Goal: Information Seeking & Learning: Learn about a topic

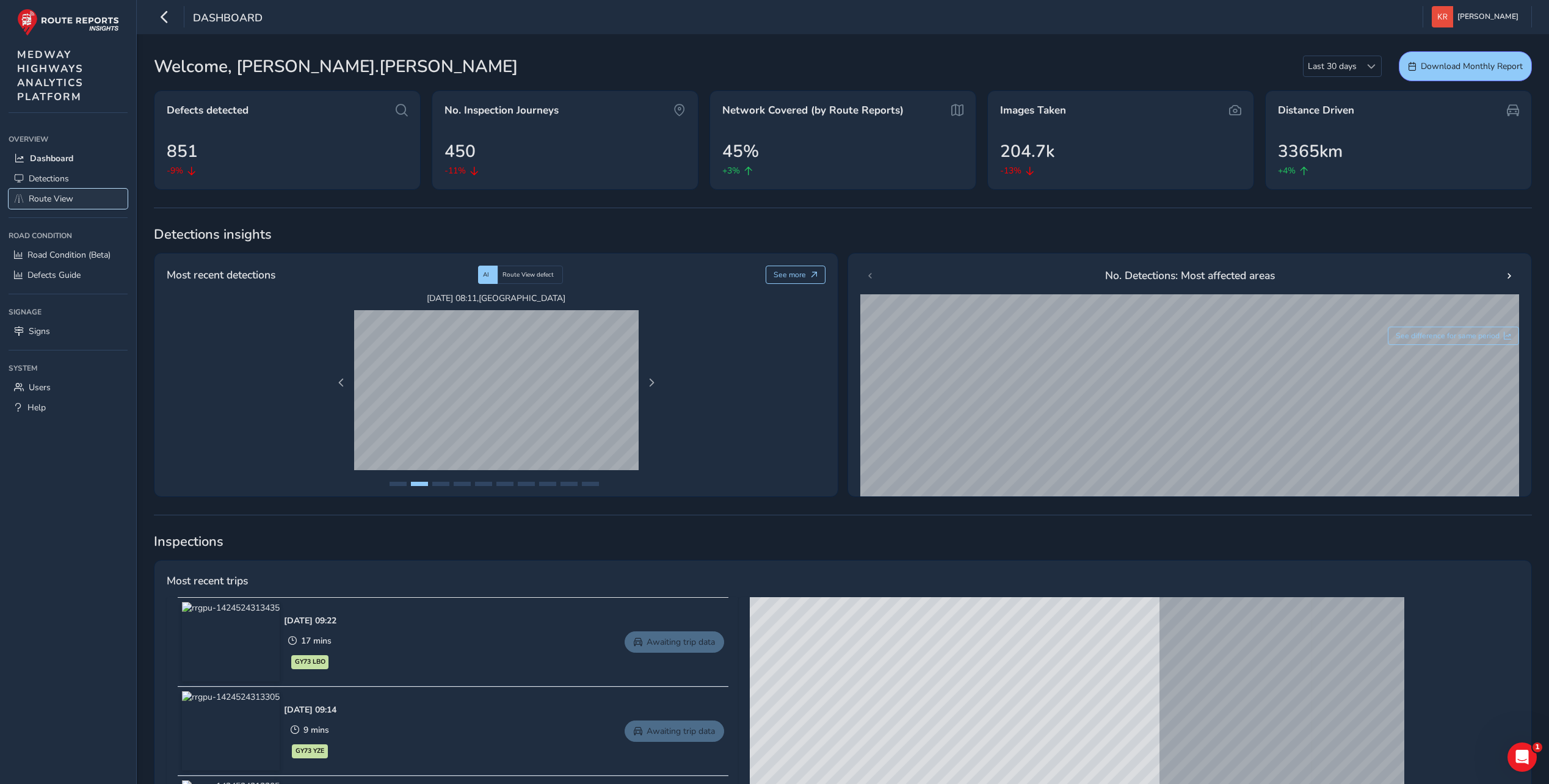
click at [52, 198] on span "Route View" at bounding box center [51, 198] width 45 height 11
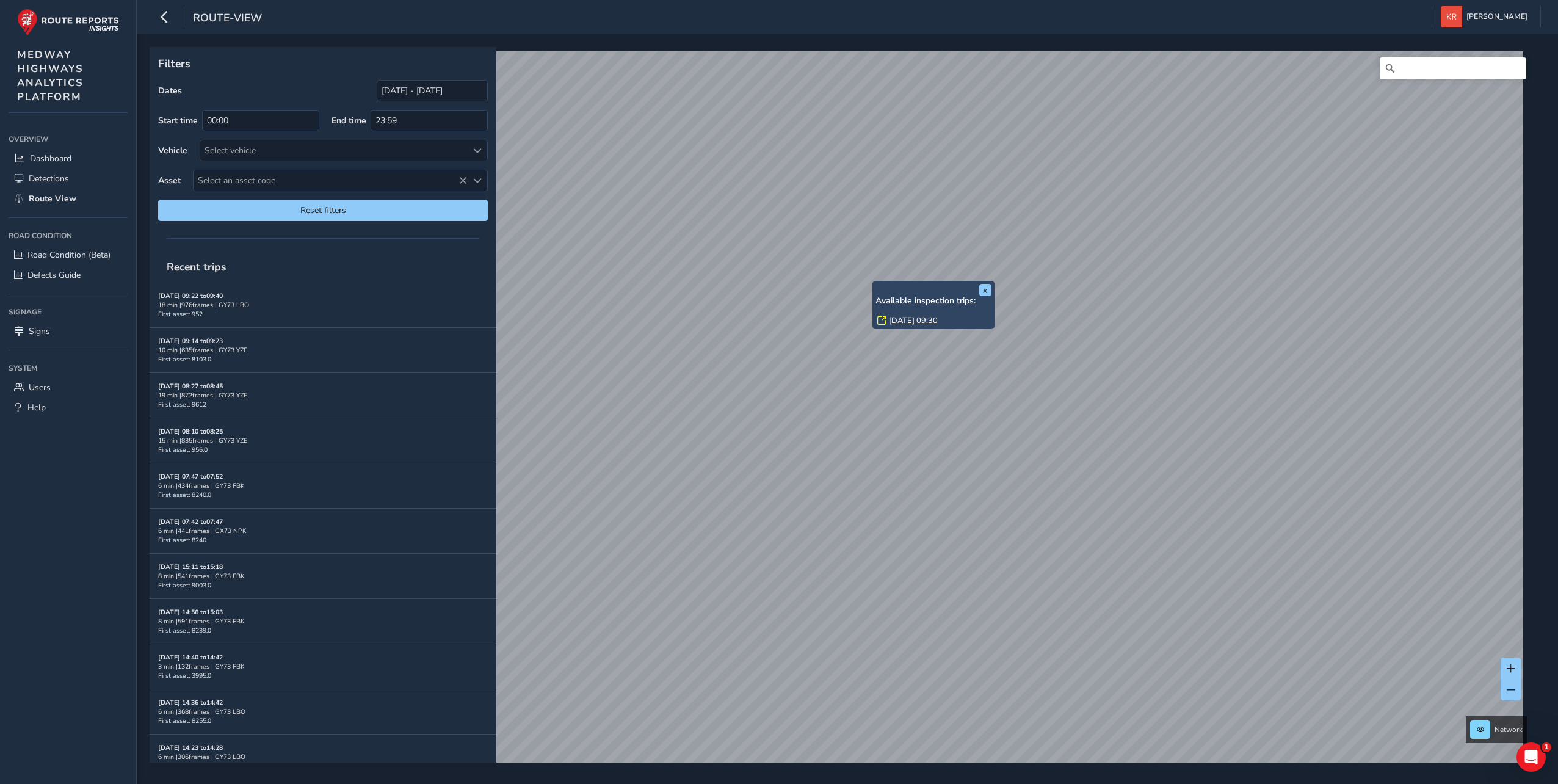
click at [907, 316] on link "[DATE] 09:30" at bounding box center [913, 320] width 49 height 11
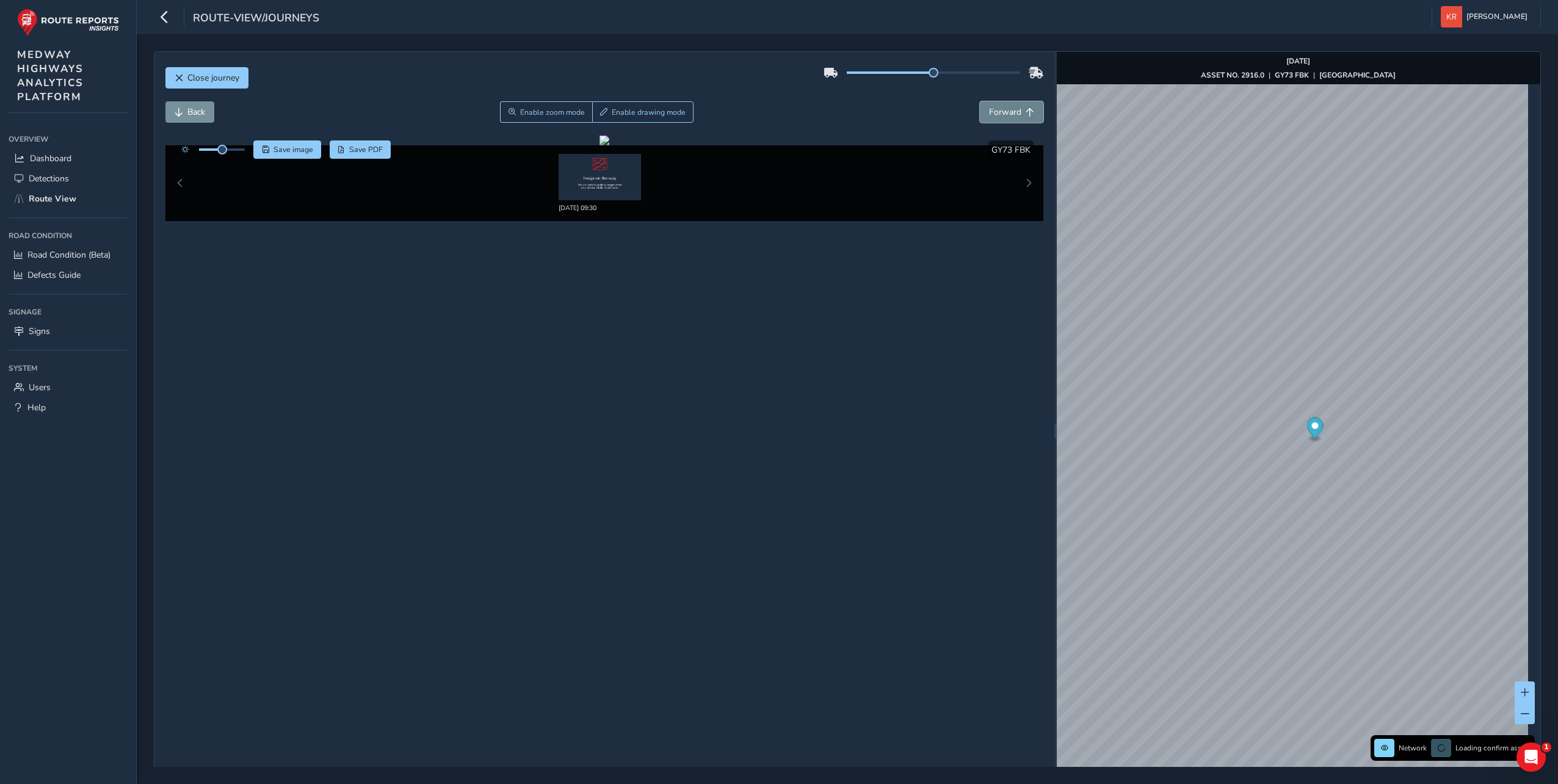
click at [1004, 115] on span "Forward" at bounding box center [1005, 112] width 33 height 11
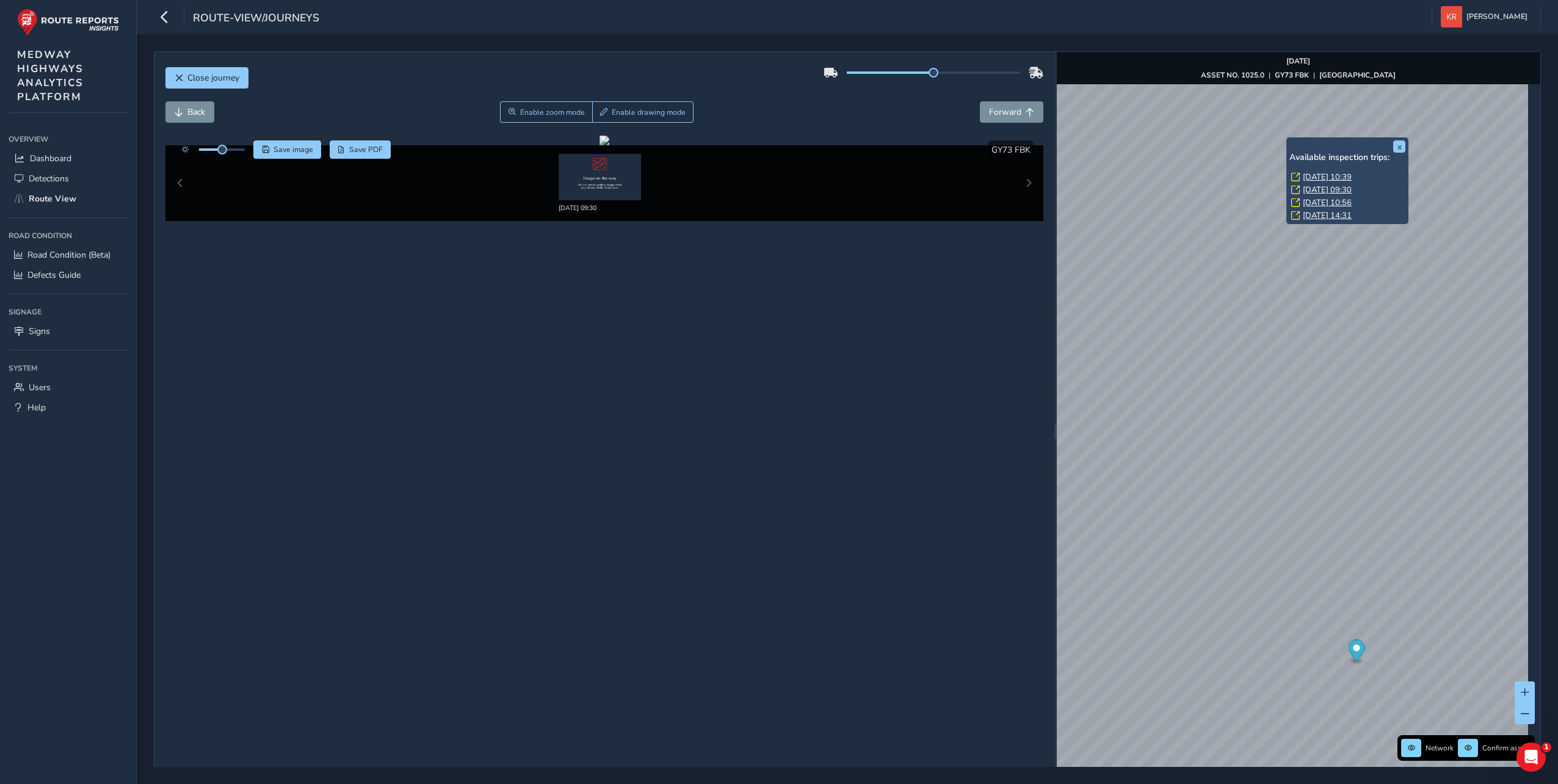
click at [1321, 175] on link "[DATE] 10:39" at bounding box center [1327, 177] width 49 height 11
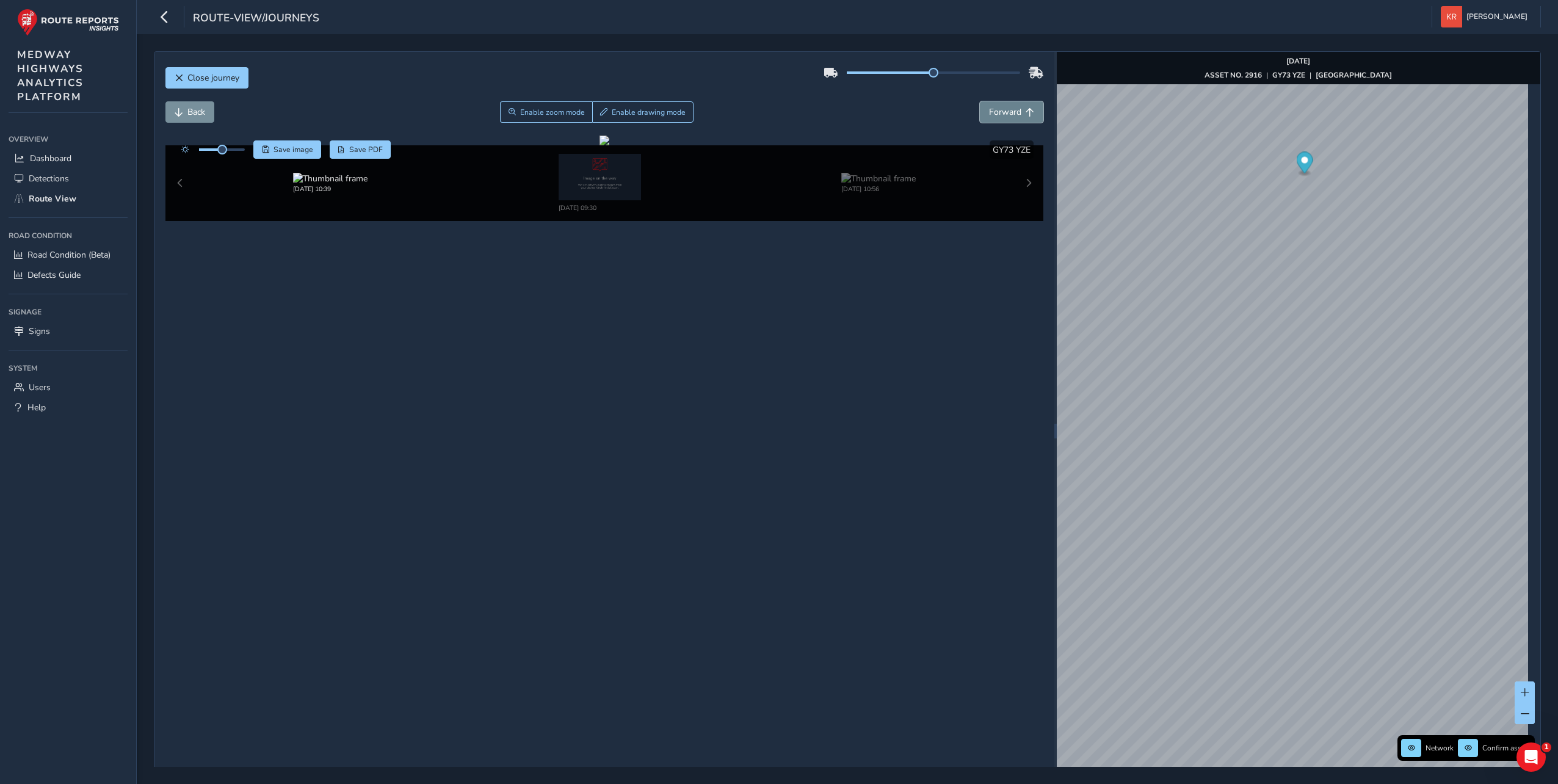
click at [1007, 118] on button "Forward" at bounding box center [1012, 112] width 64 height 21
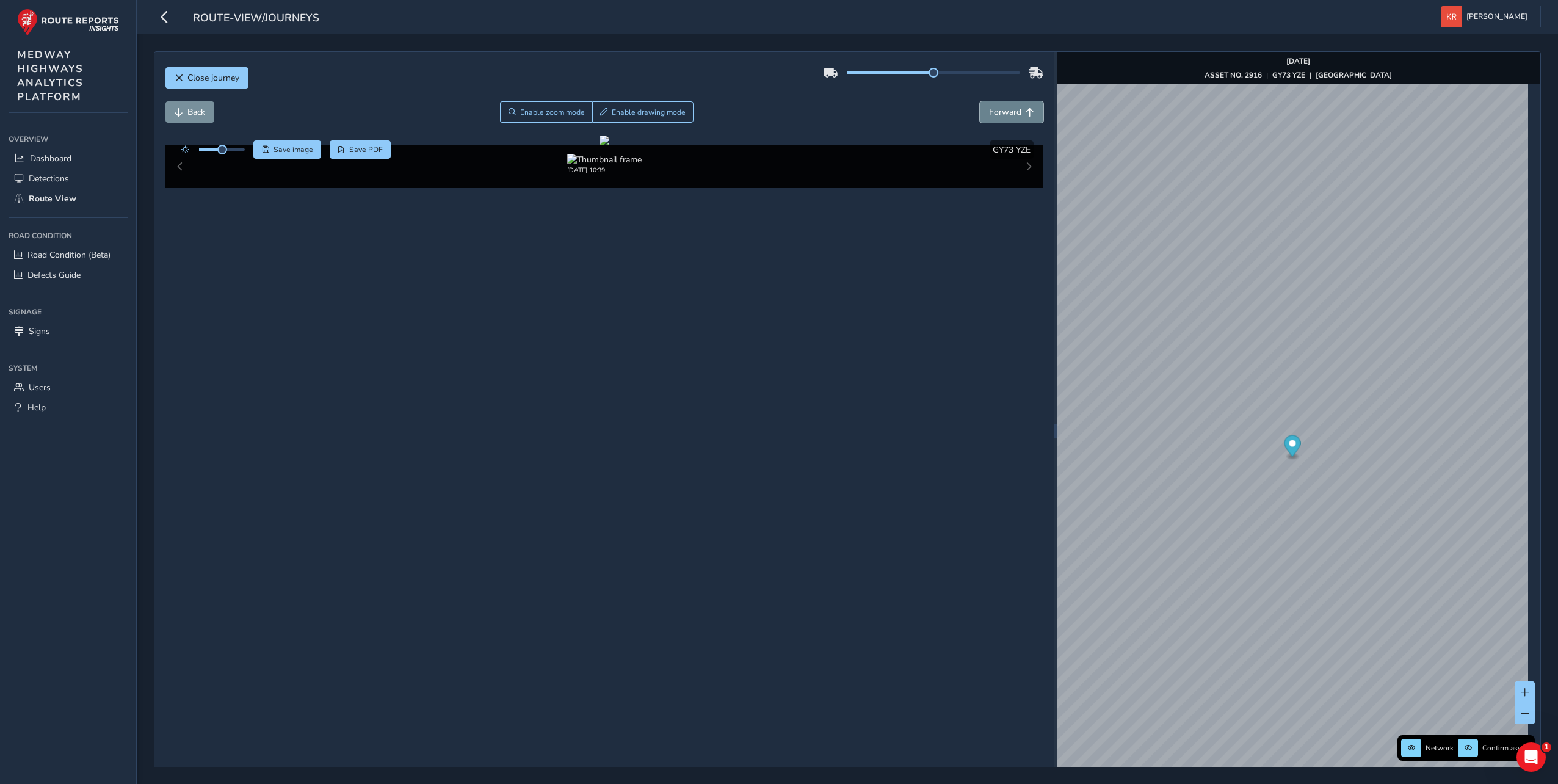
click at [1007, 118] on button "Forward" at bounding box center [1012, 112] width 64 height 21
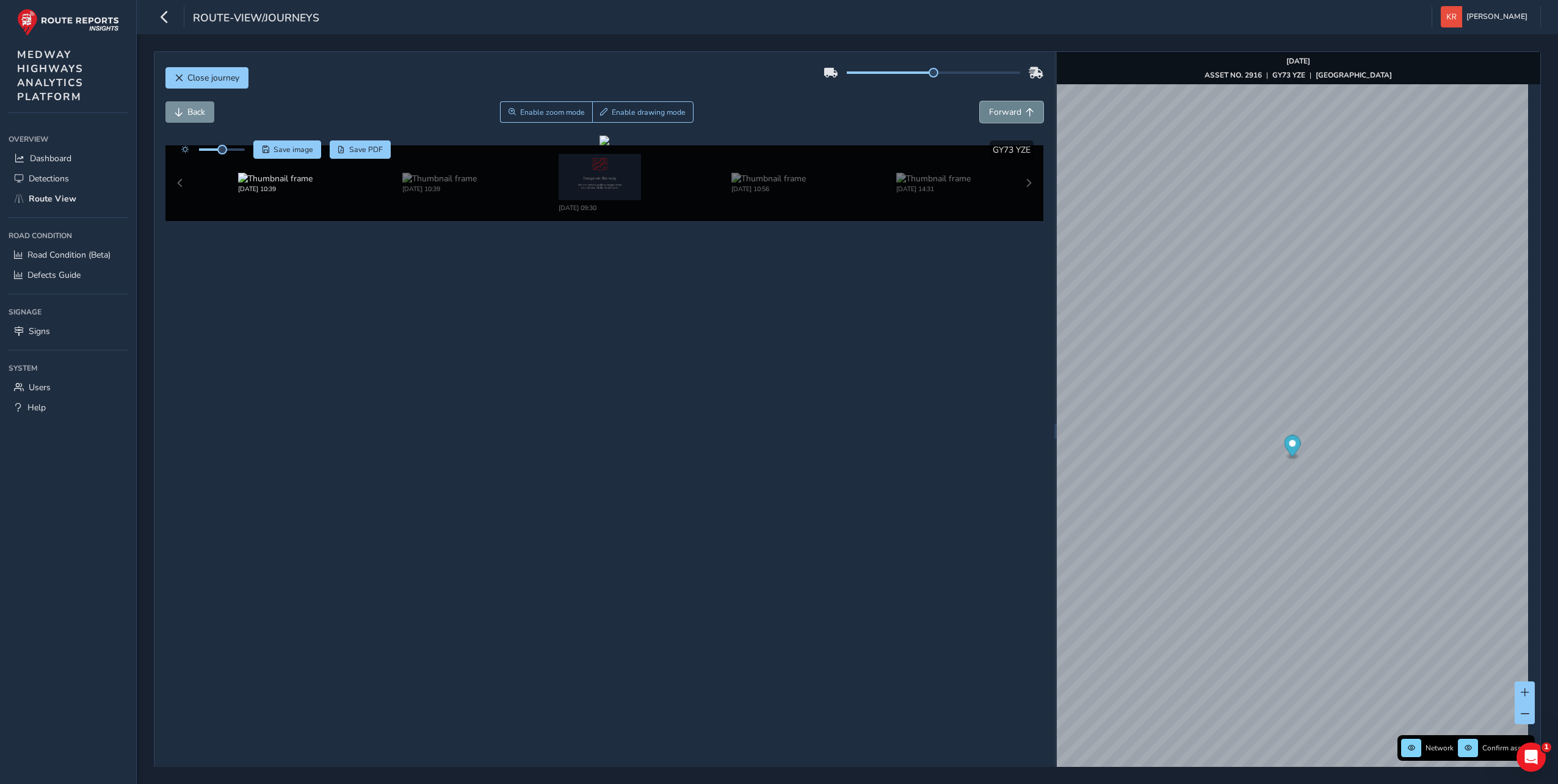
click at [1007, 118] on button "Forward" at bounding box center [1012, 112] width 64 height 21
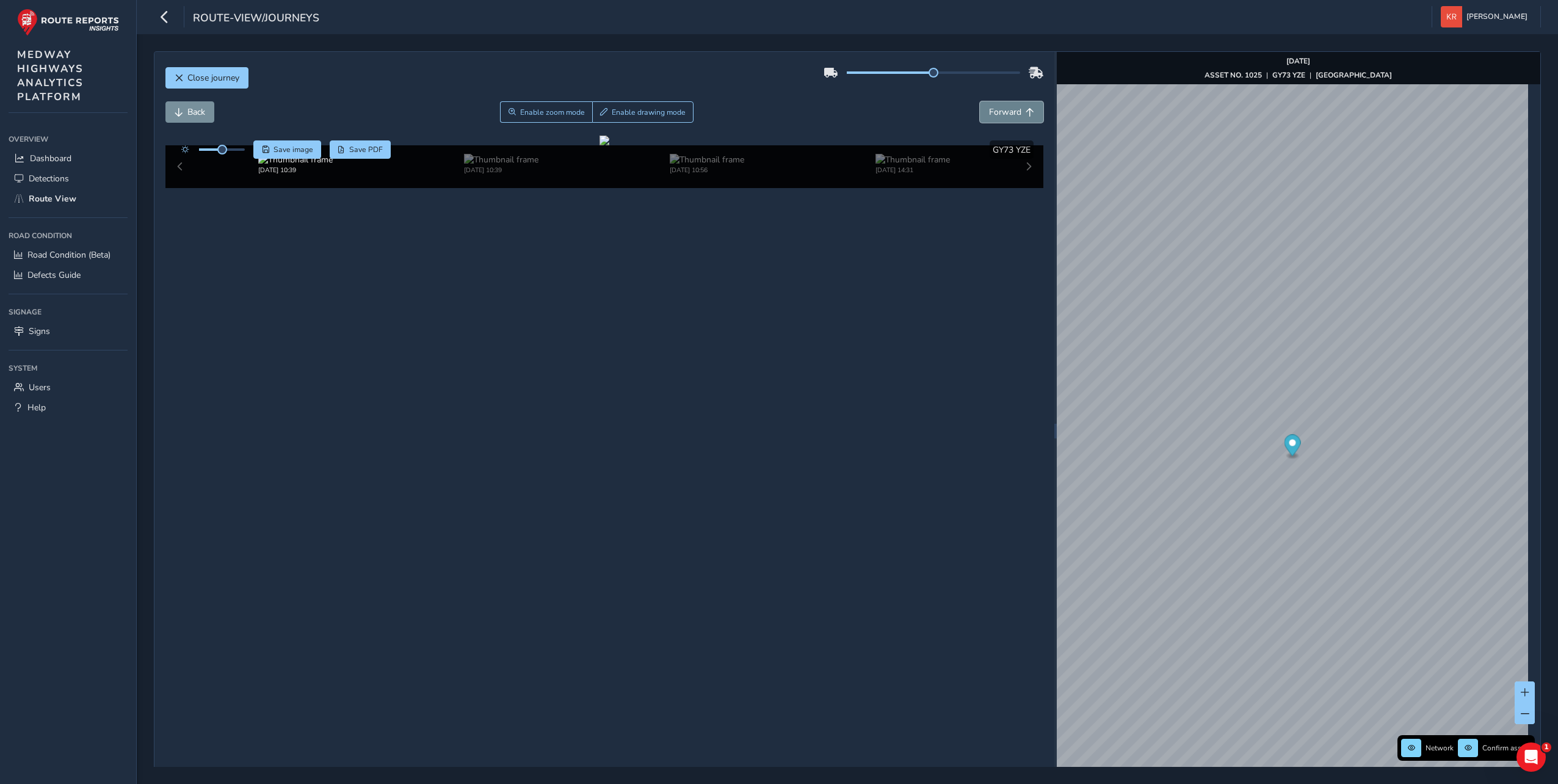
click at [1007, 118] on button "Forward" at bounding box center [1012, 112] width 64 height 21
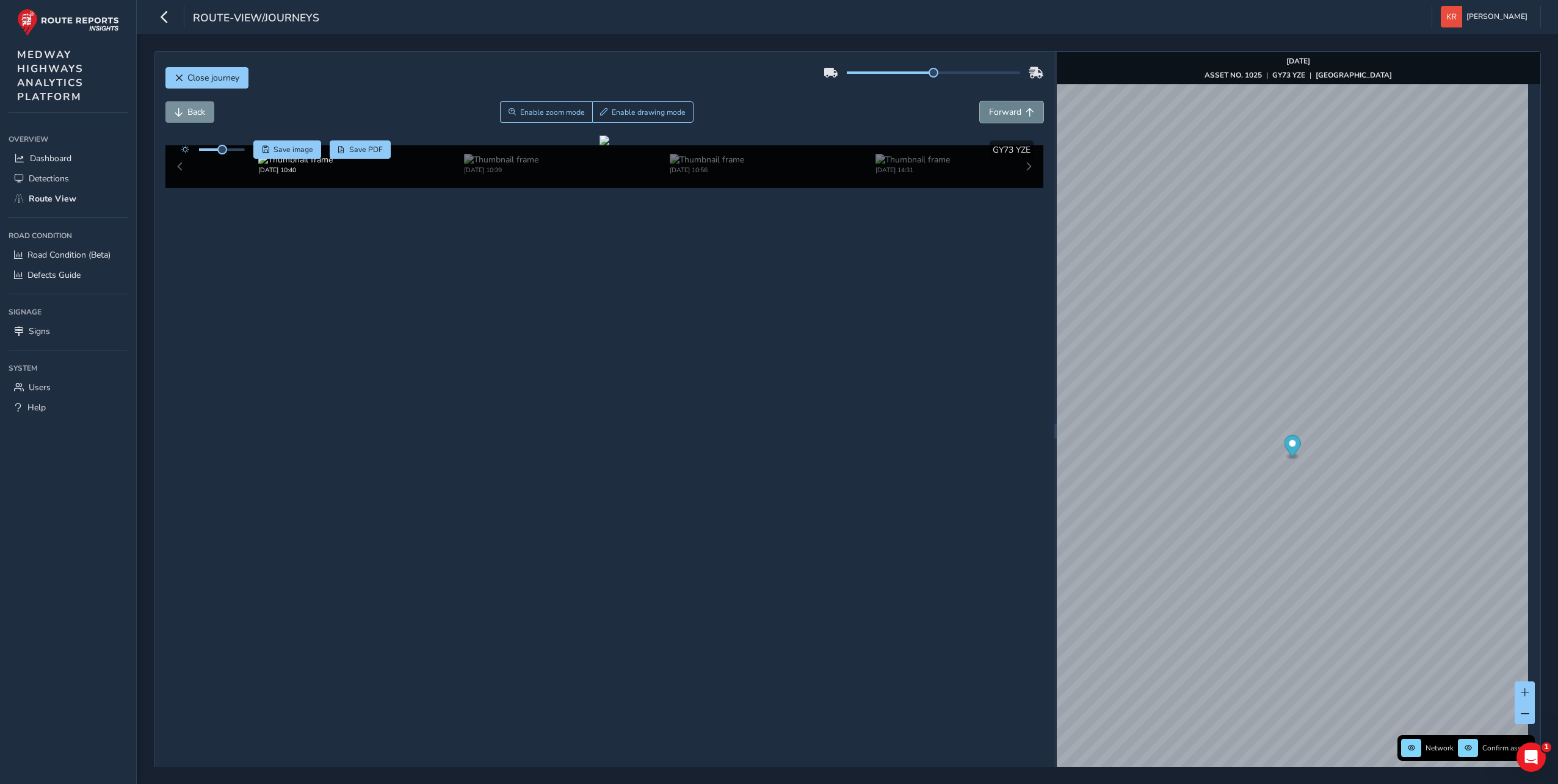
click at [1007, 118] on button "Forward" at bounding box center [1012, 112] width 64 height 21
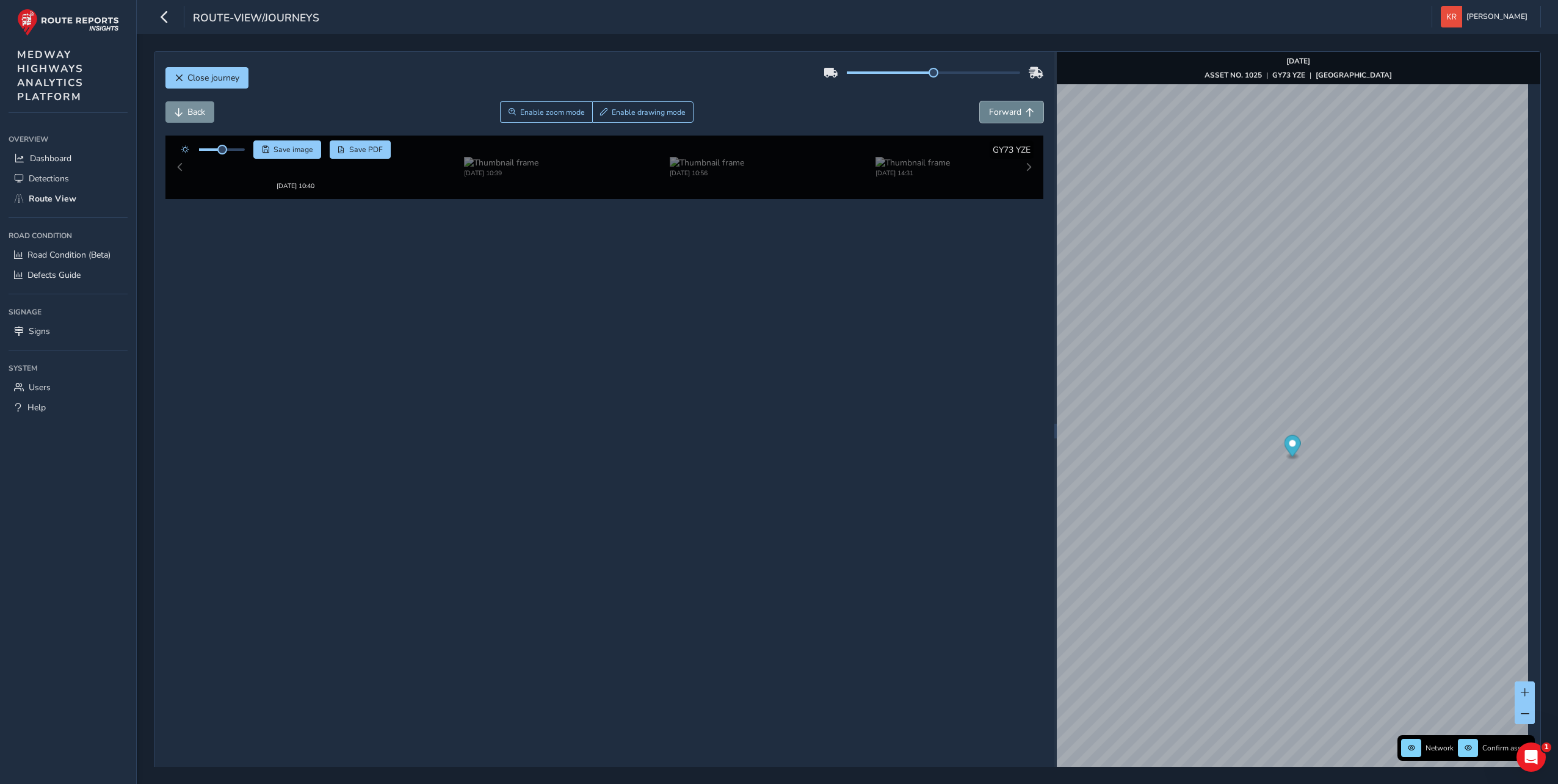
click at [1007, 118] on button "Forward" at bounding box center [1012, 112] width 64 height 21
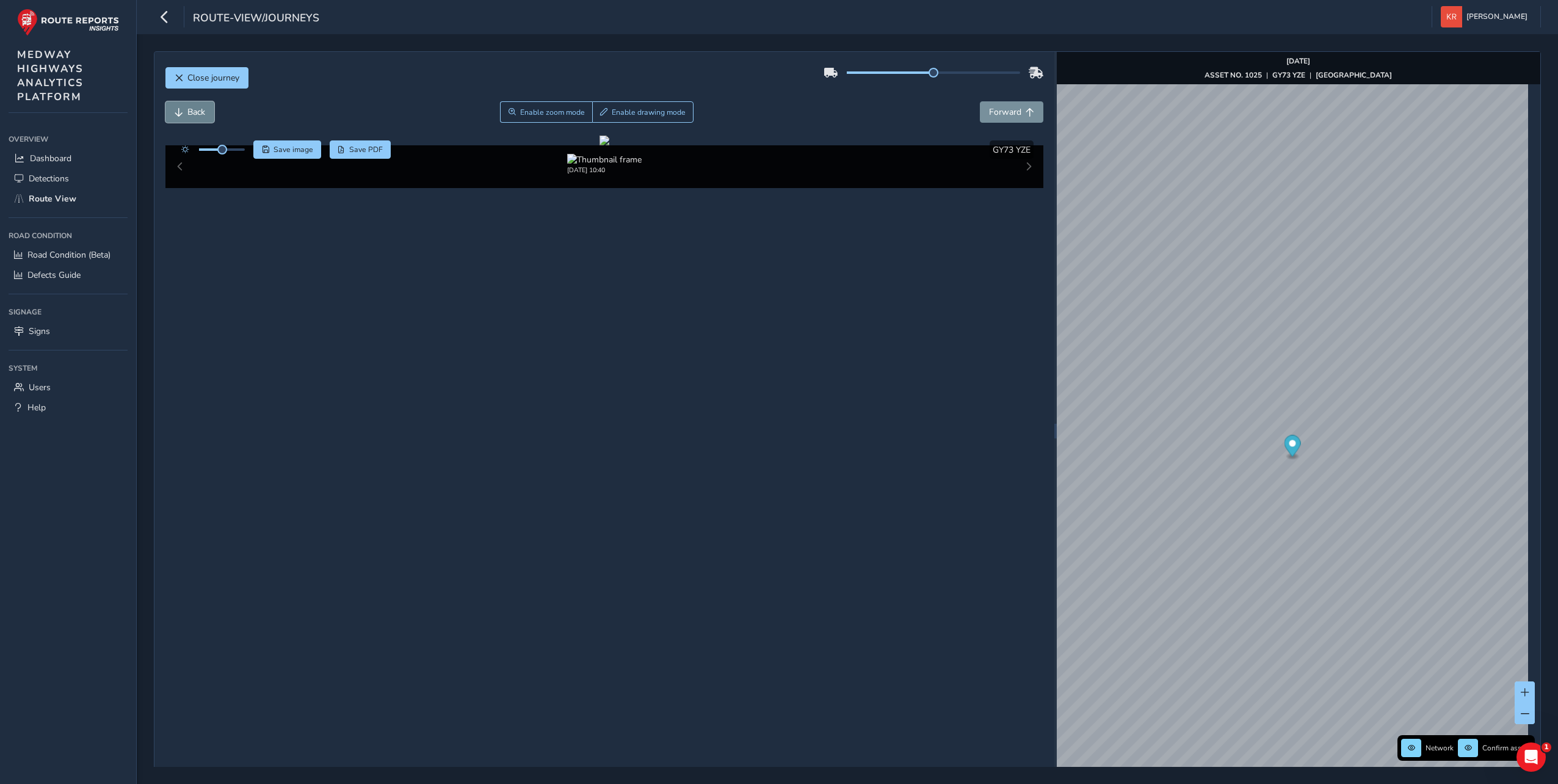
click at [184, 108] on button "Back" at bounding box center [190, 112] width 49 height 21
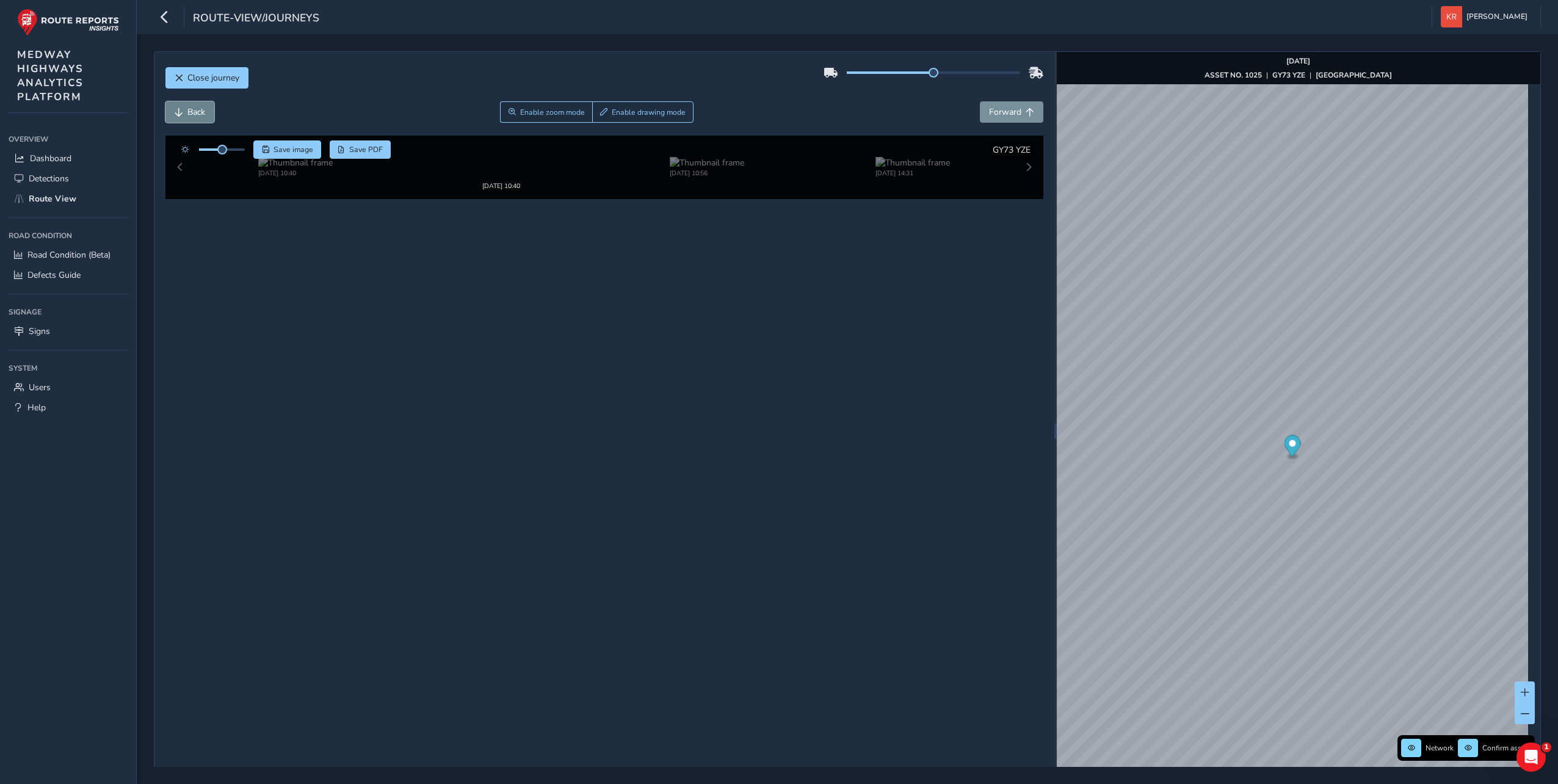
click at [184, 108] on button "Back" at bounding box center [190, 112] width 49 height 21
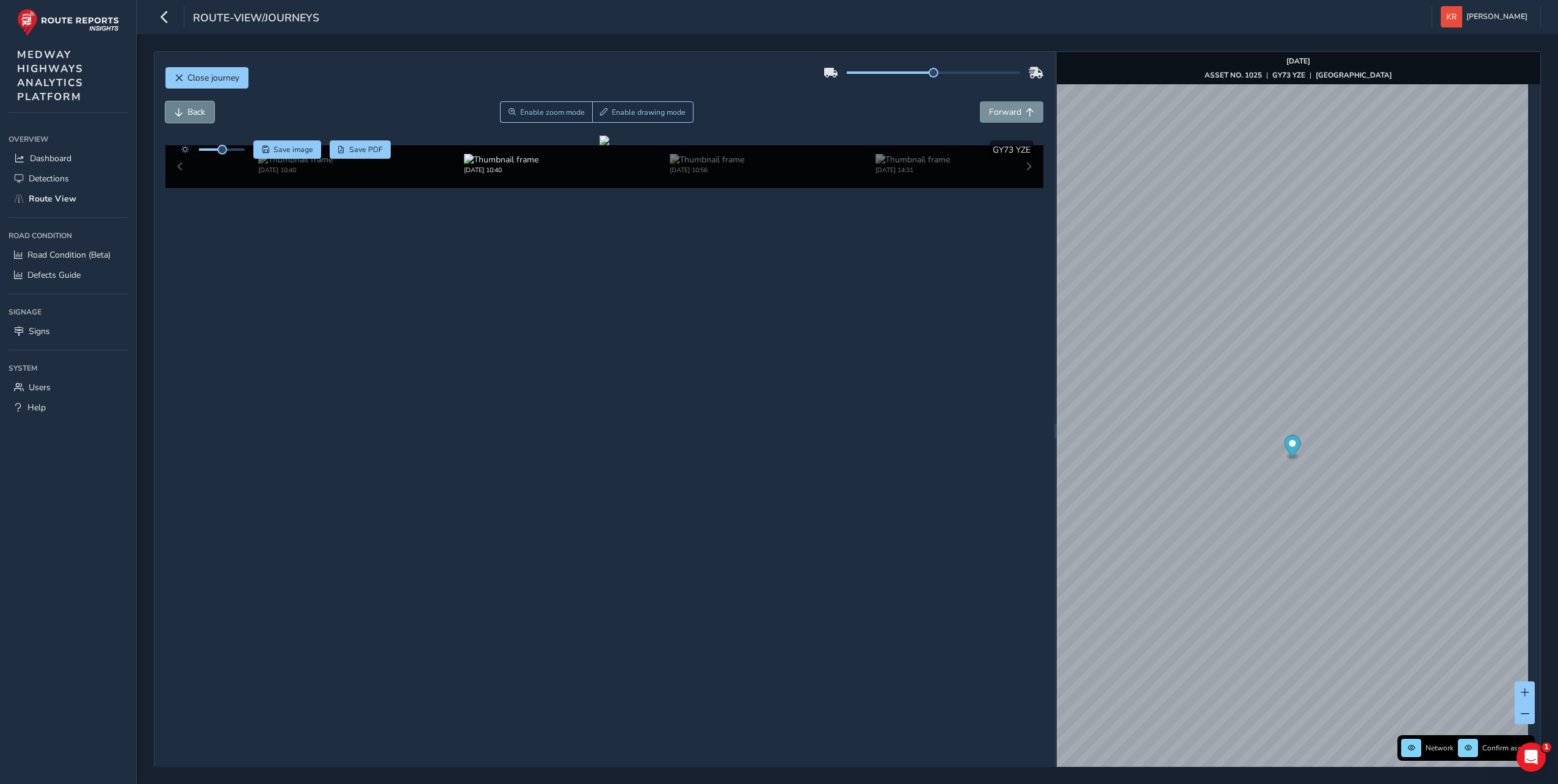
click at [184, 108] on button "Back" at bounding box center [190, 112] width 49 height 21
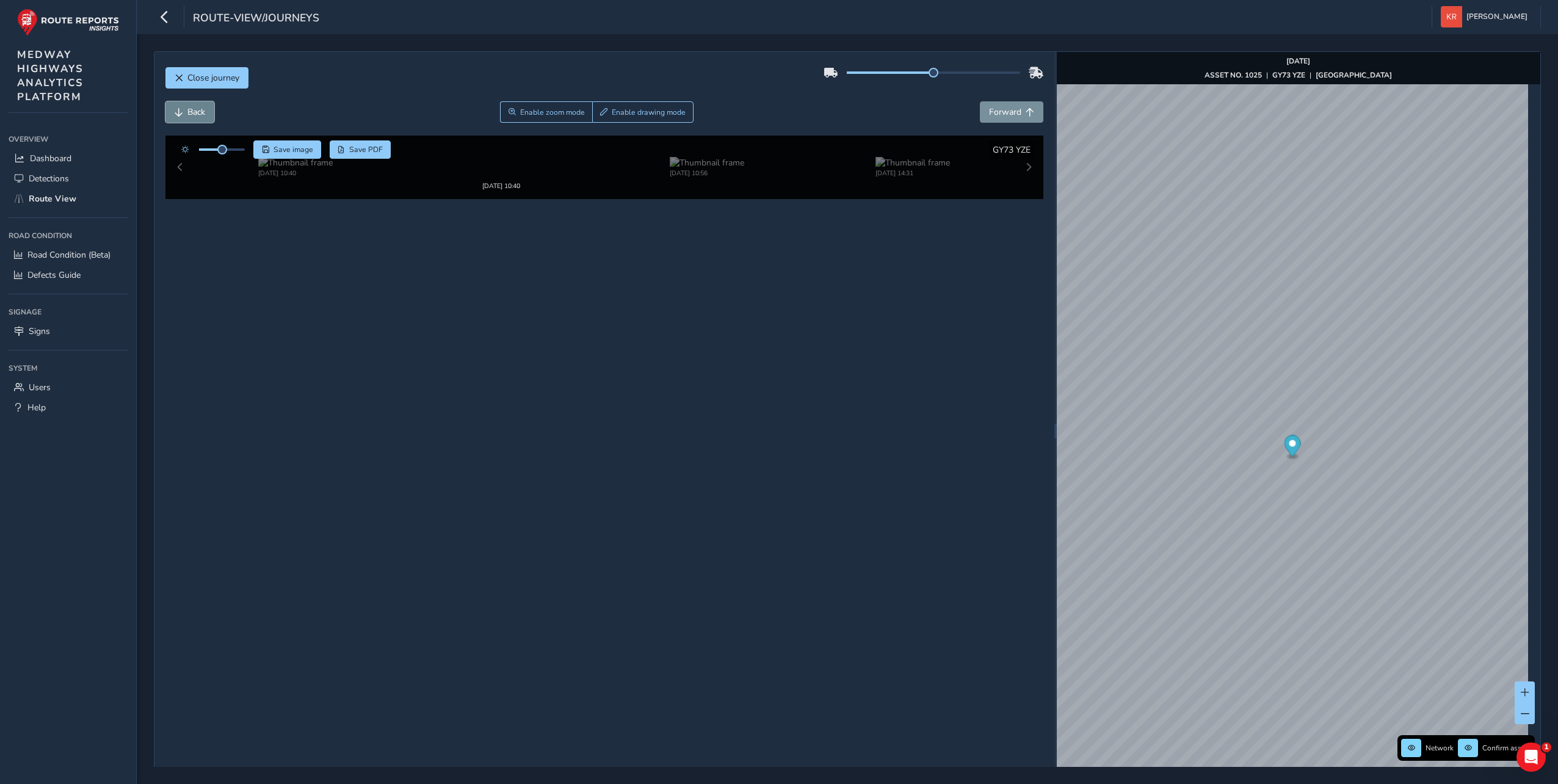
click at [184, 108] on button "Back" at bounding box center [190, 112] width 49 height 21
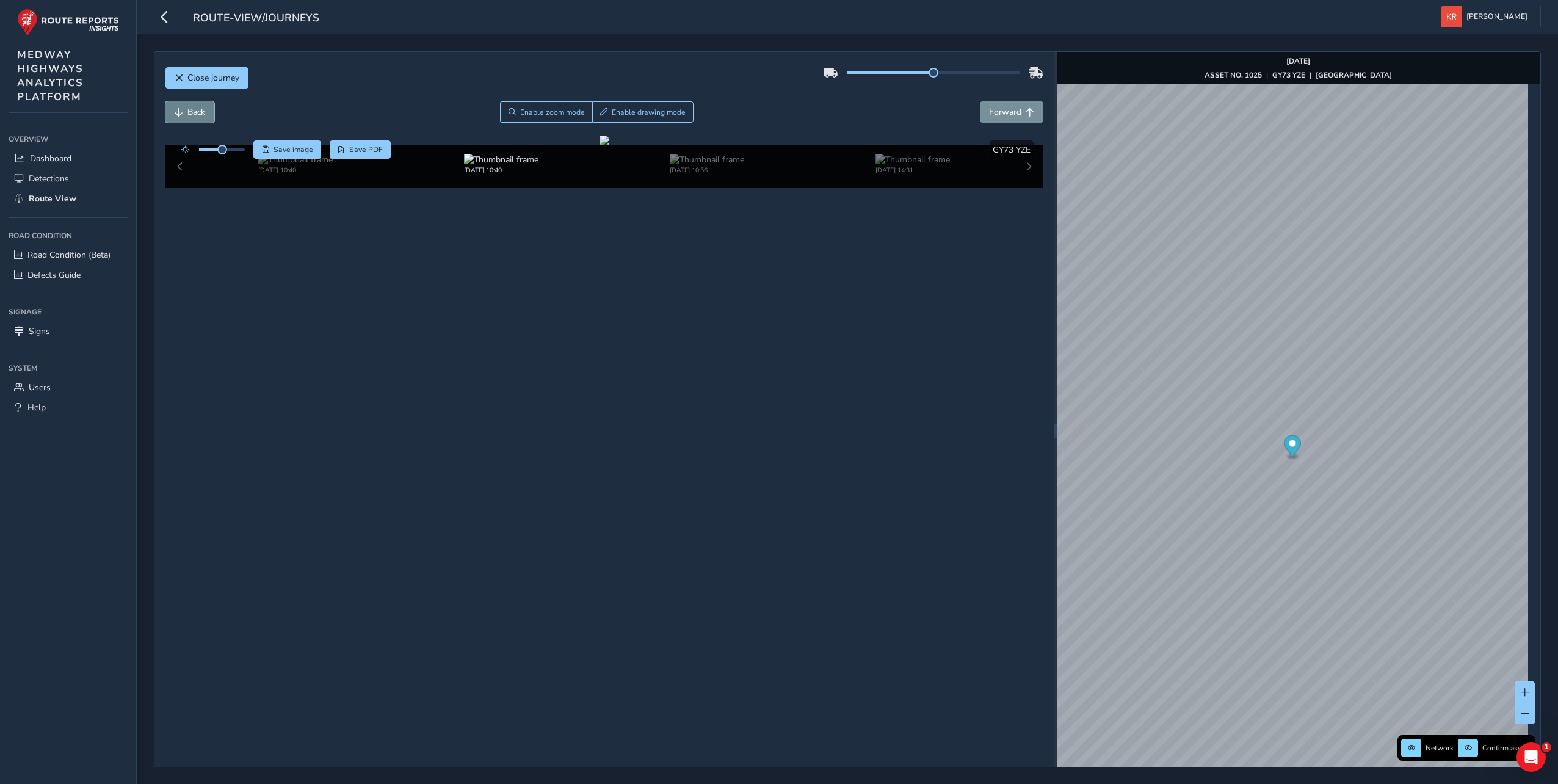
click at [184, 108] on button "Back" at bounding box center [190, 112] width 49 height 21
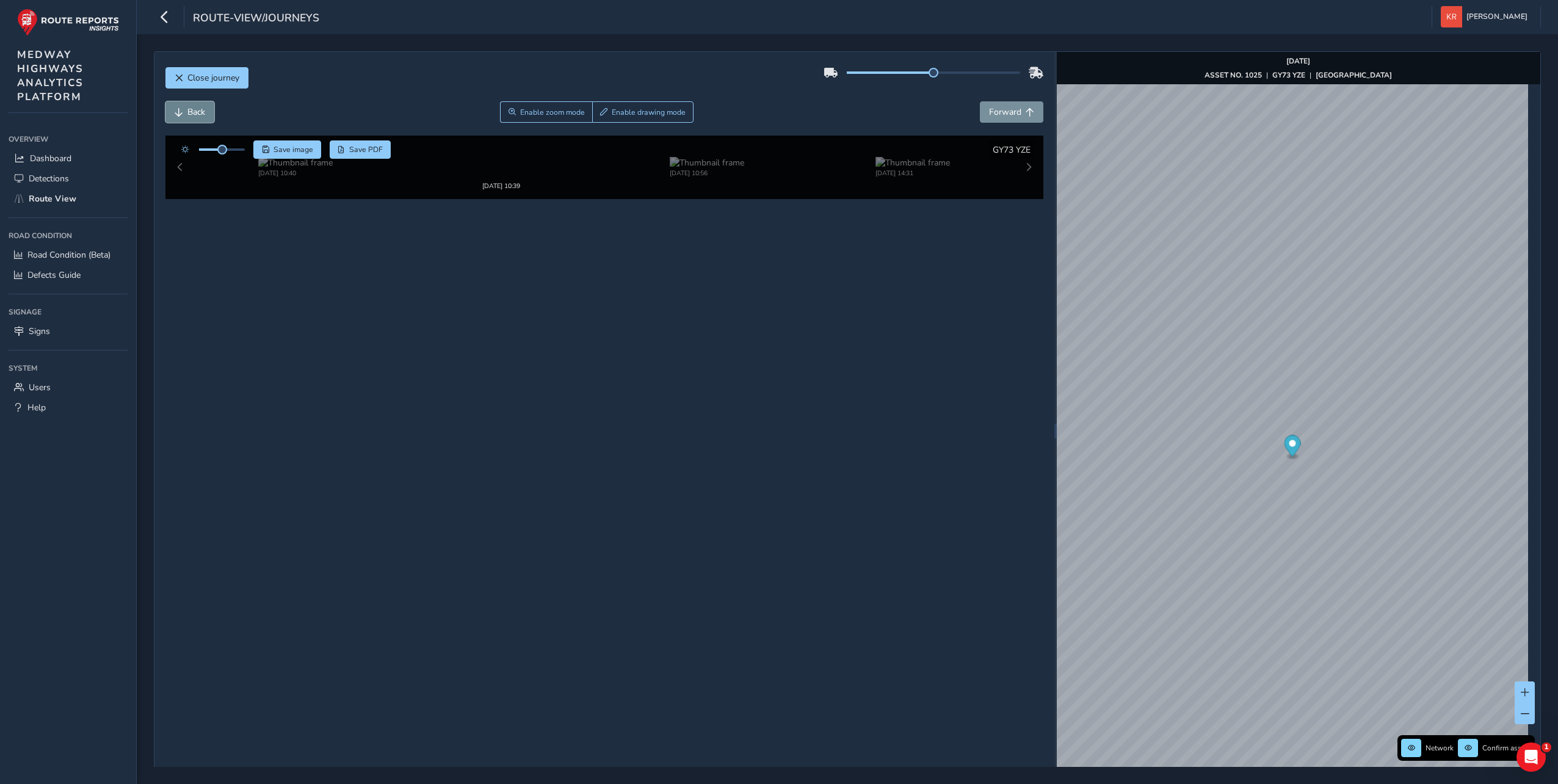
click at [184, 108] on button "Back" at bounding box center [190, 112] width 49 height 21
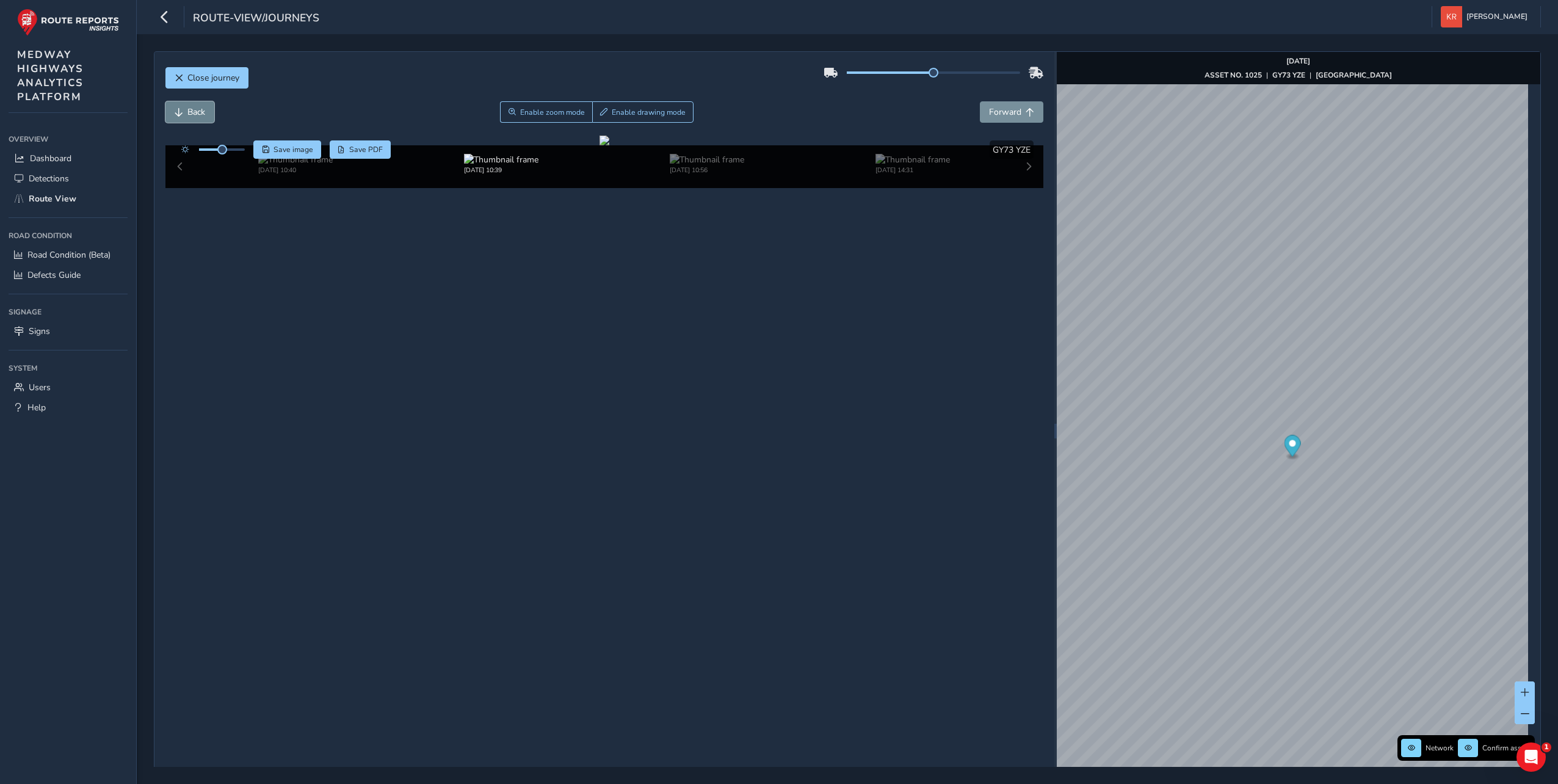
click at [184, 108] on button "Back" at bounding box center [190, 112] width 49 height 21
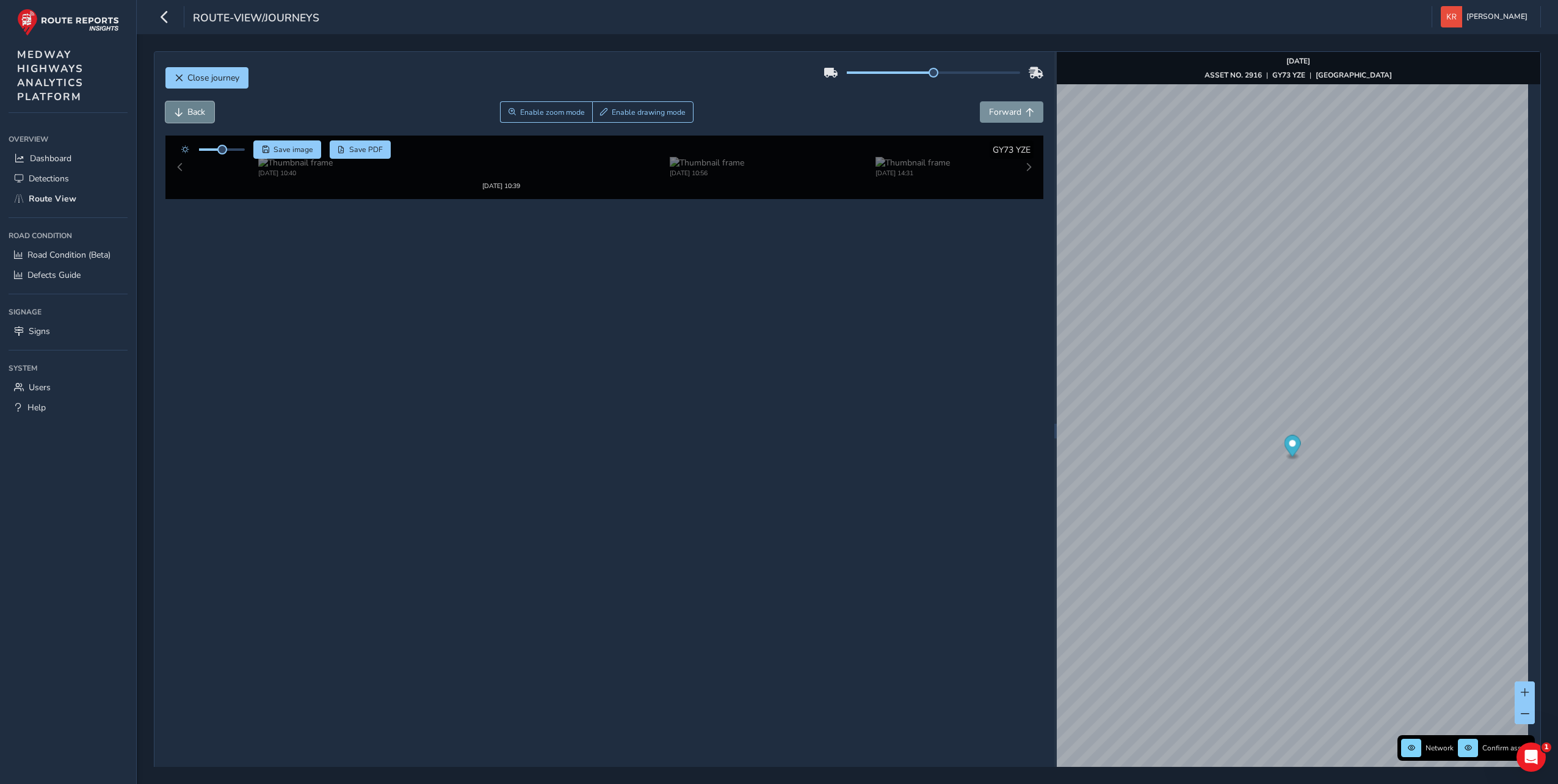
click at [184, 108] on button "Back" at bounding box center [190, 112] width 49 height 21
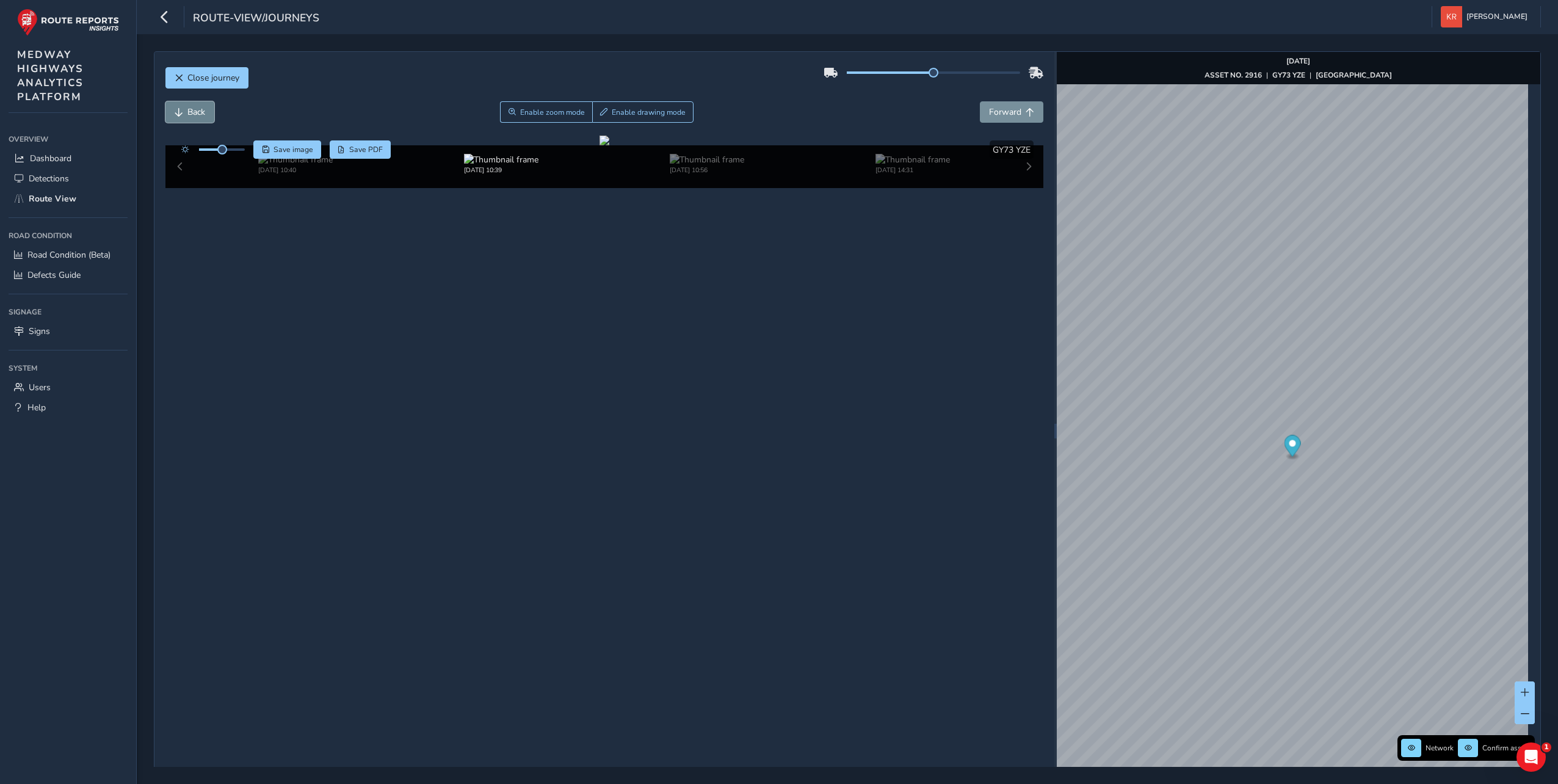
click at [184, 108] on button "Back" at bounding box center [190, 112] width 49 height 21
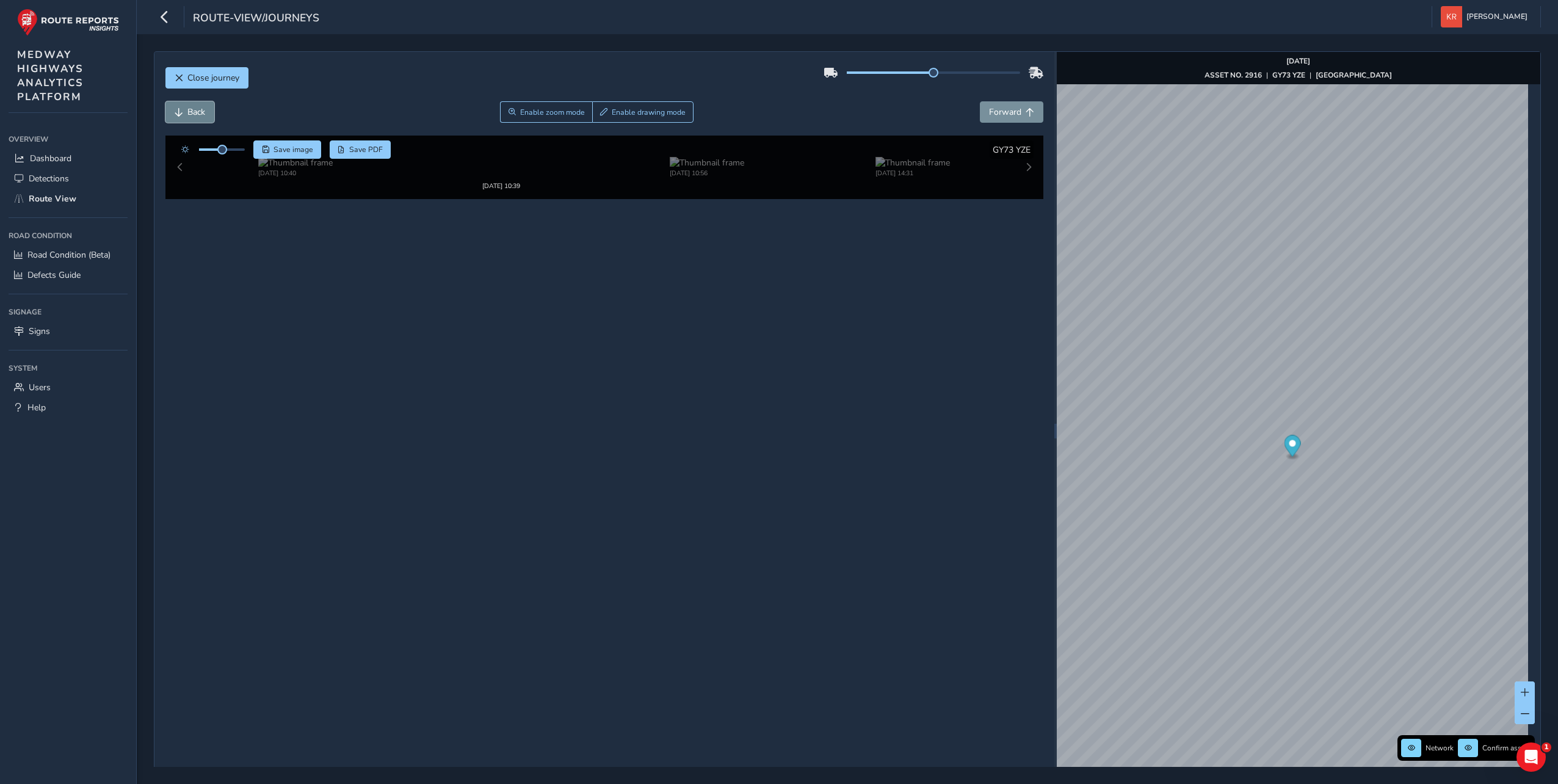
click at [184, 108] on button "Back" at bounding box center [190, 112] width 49 height 21
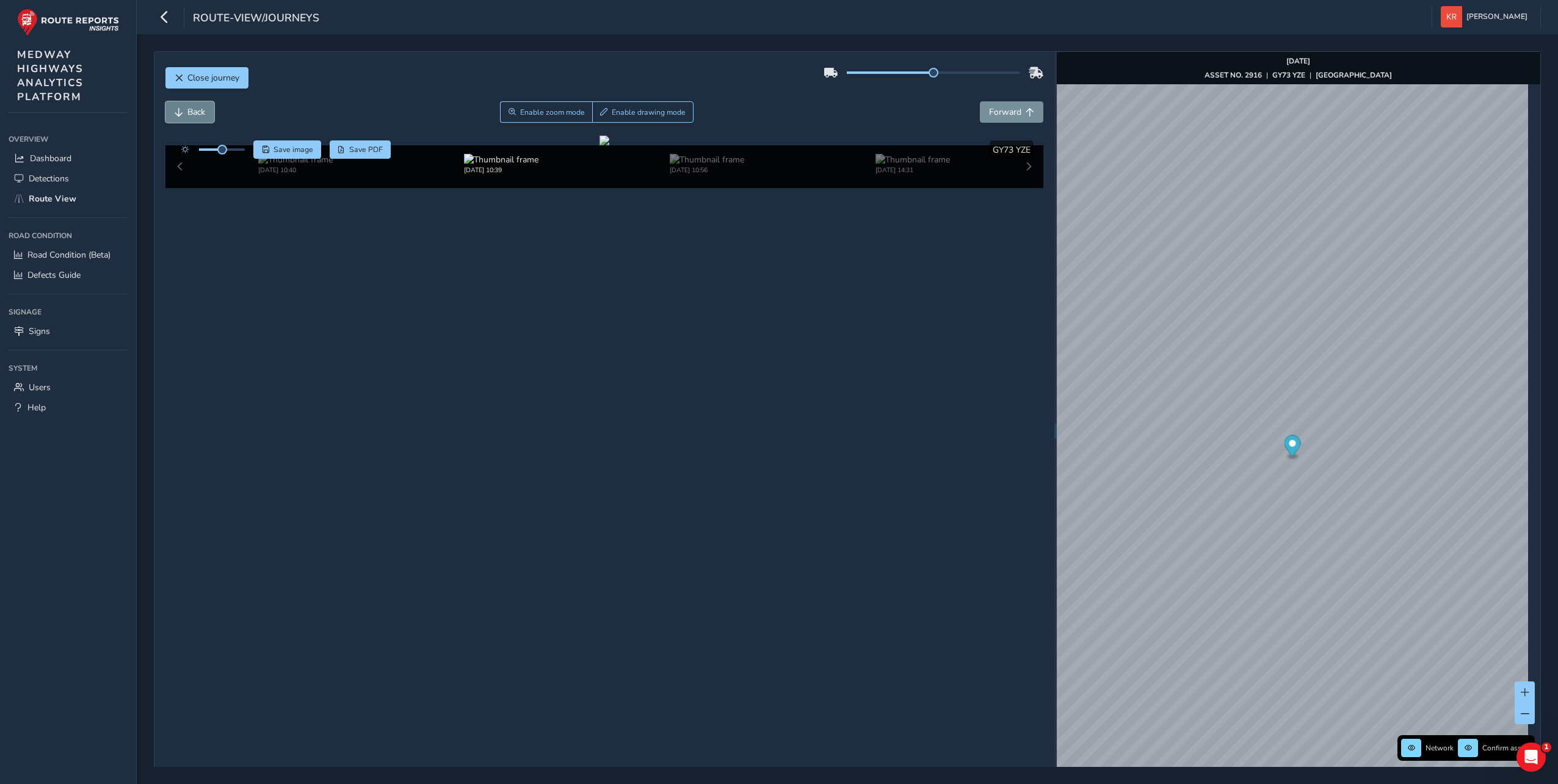
click at [184, 108] on button "Back" at bounding box center [190, 112] width 49 height 21
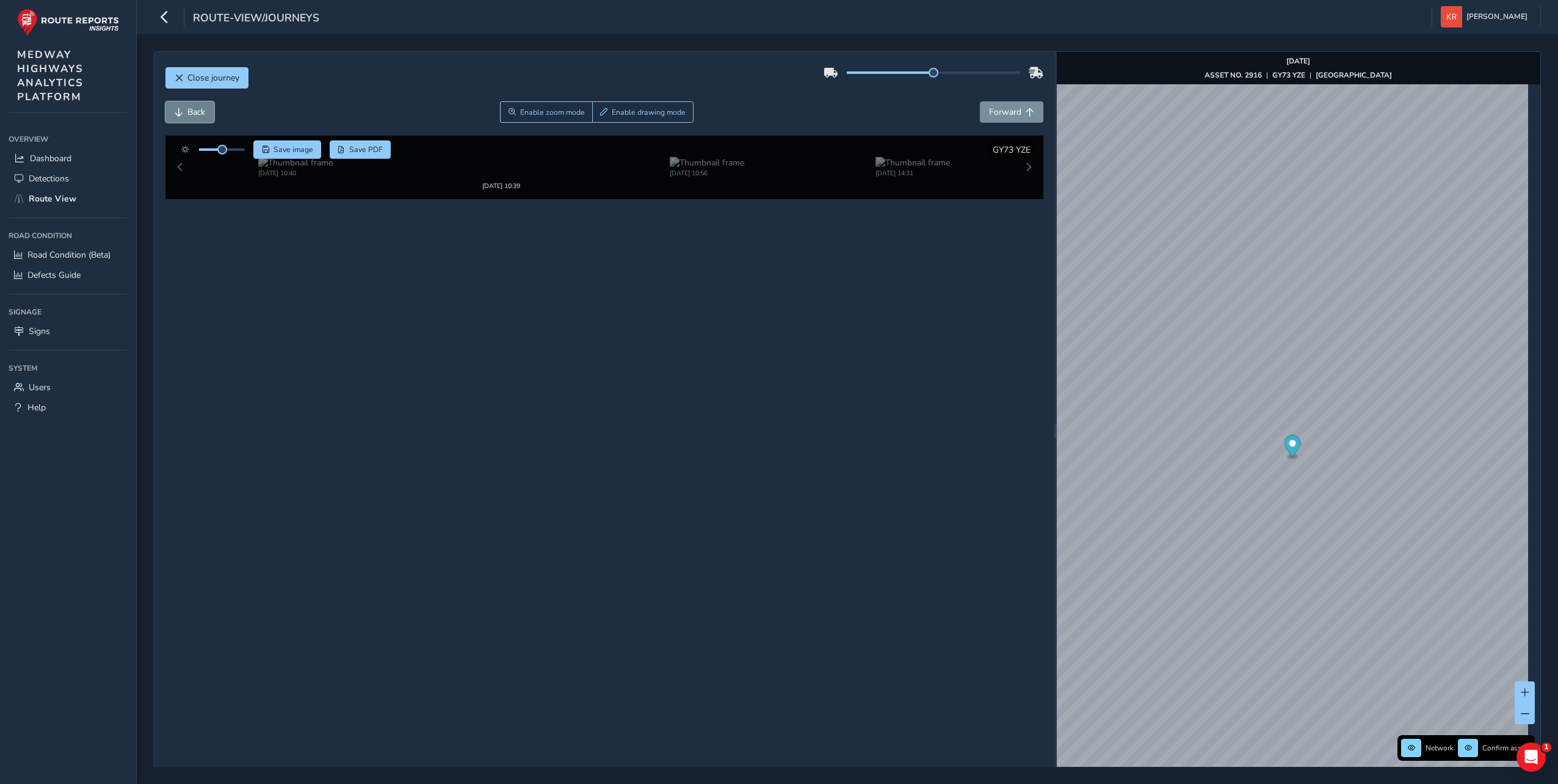
click at [184, 108] on button "Back" at bounding box center [190, 112] width 49 height 21
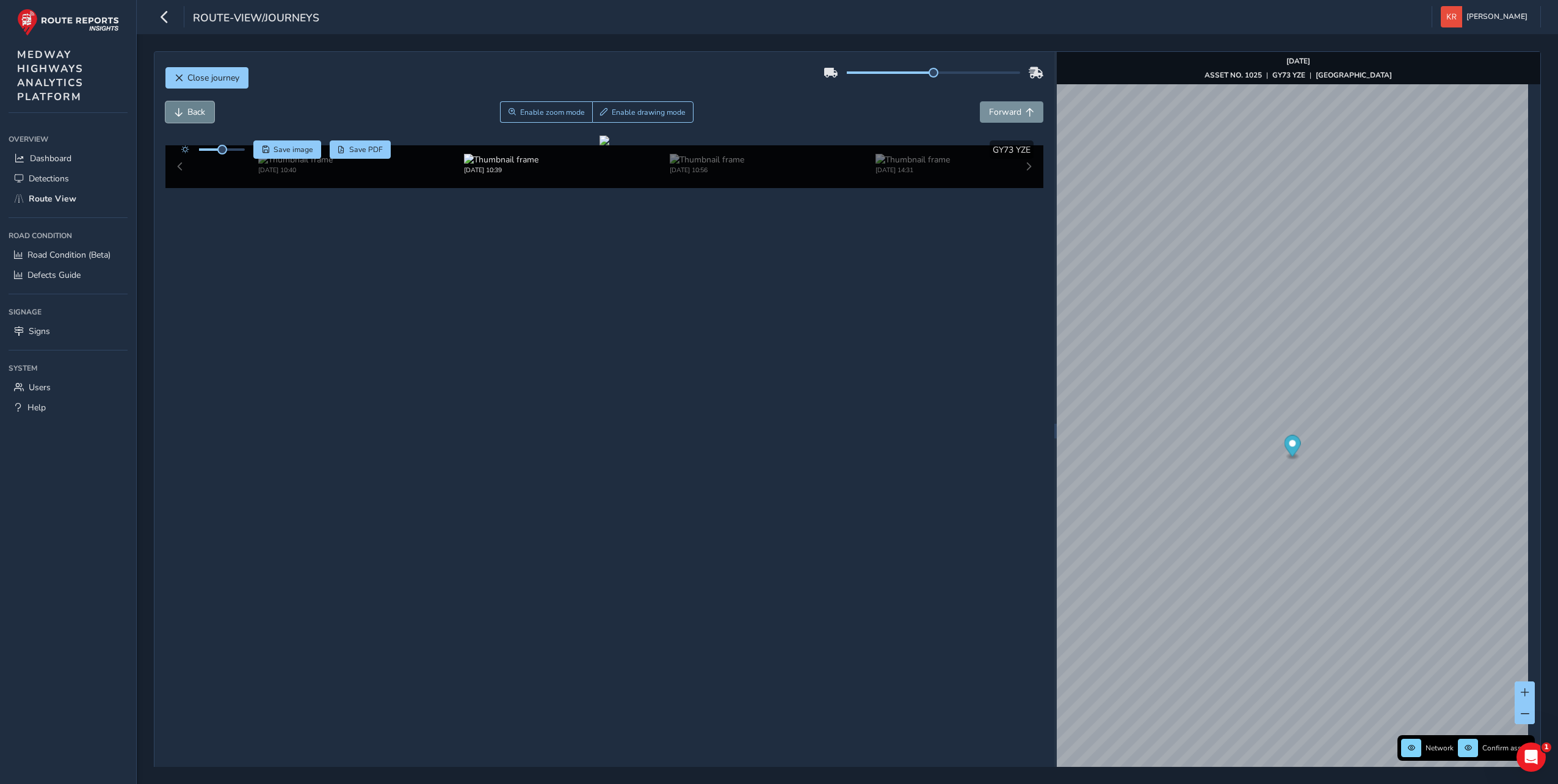
click at [184, 108] on button "Back" at bounding box center [190, 112] width 49 height 21
click at [1027, 115] on span "Forward" at bounding box center [1030, 112] width 8 height 8
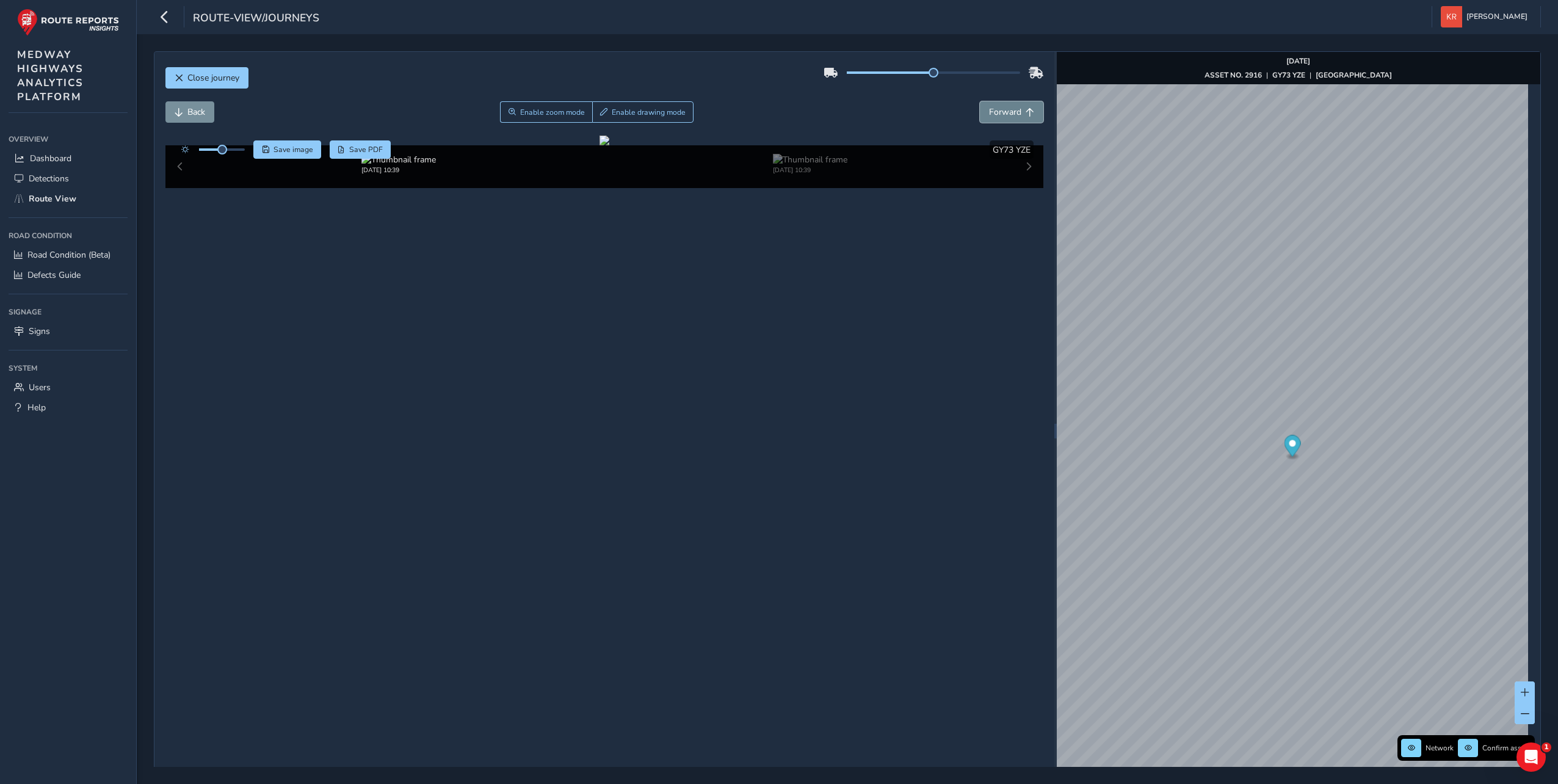
click at [1027, 115] on span "Forward" at bounding box center [1030, 112] width 8 height 8
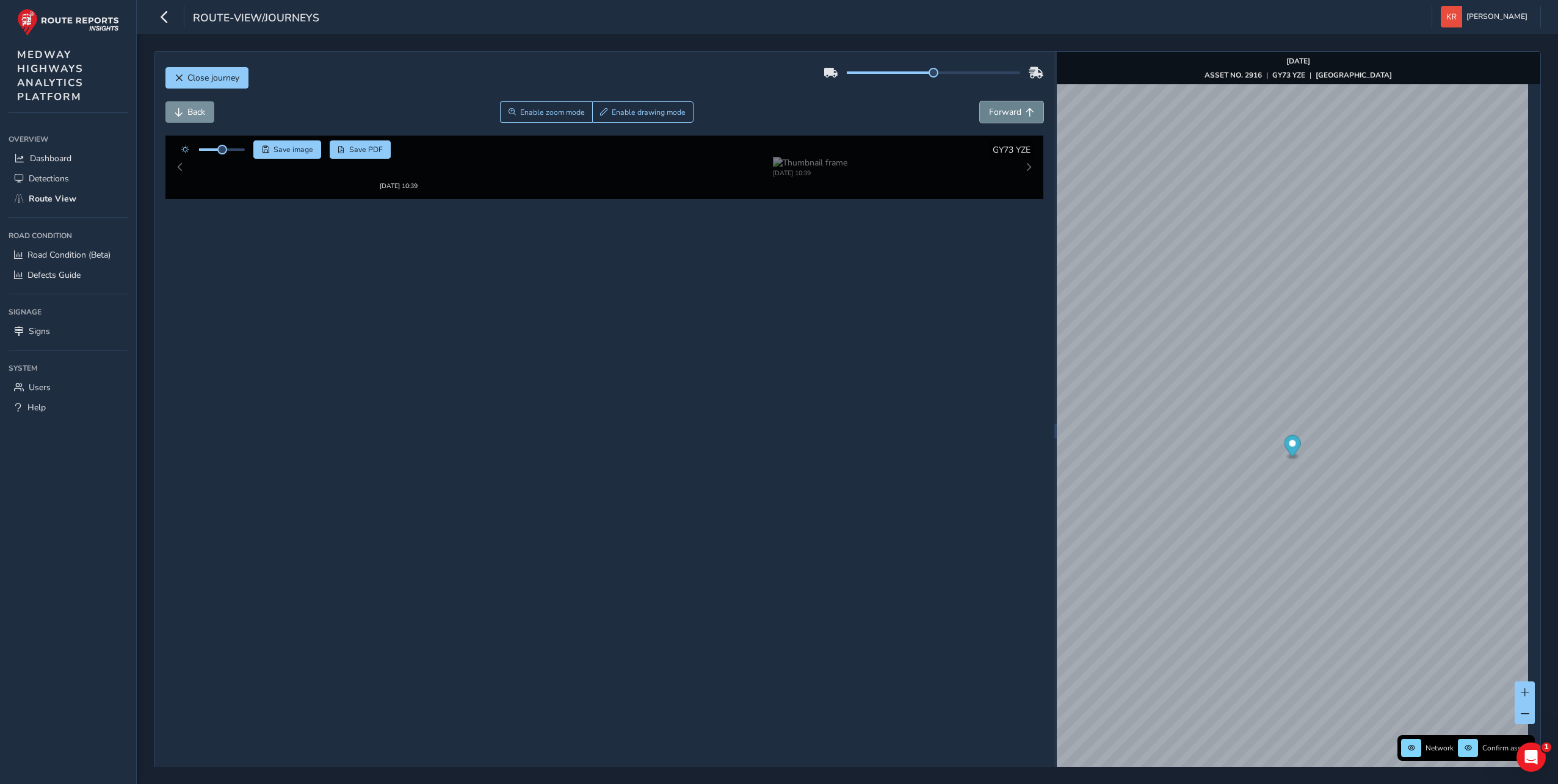
click at [1027, 115] on span "Forward" at bounding box center [1030, 112] width 8 height 8
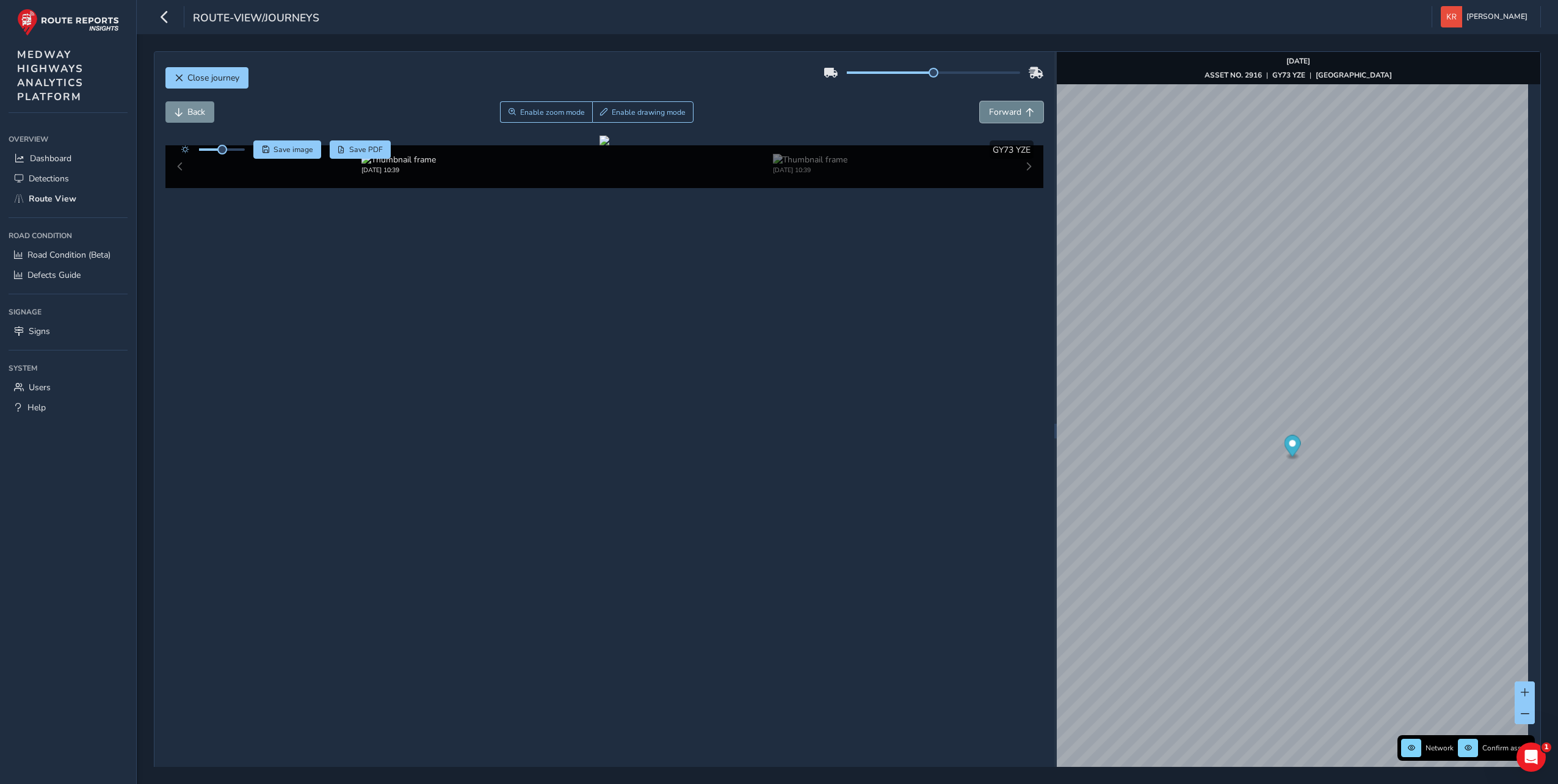
click at [1027, 115] on span "Forward" at bounding box center [1030, 112] width 8 height 8
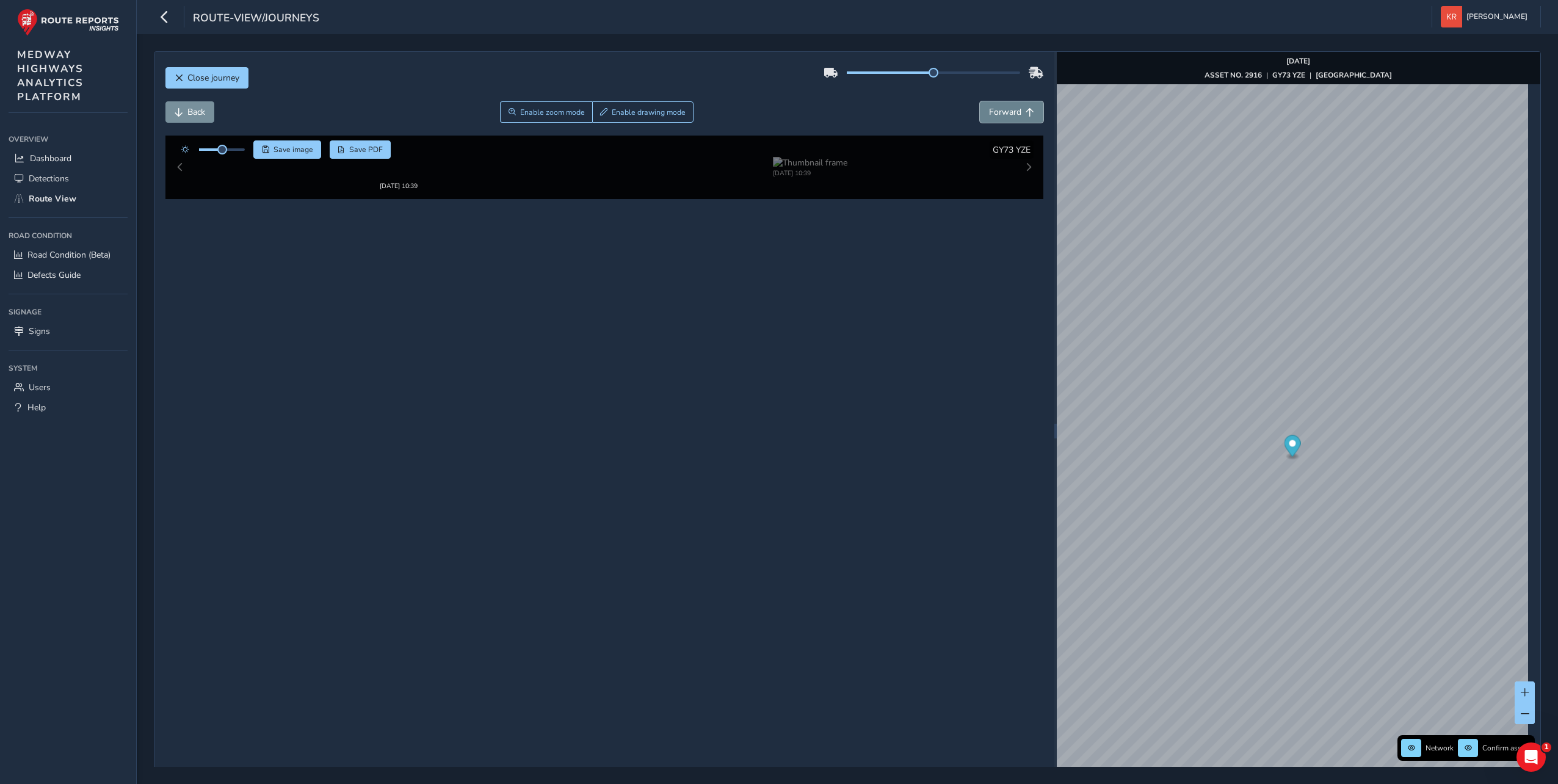
click at [1027, 115] on span "Forward" at bounding box center [1030, 112] width 8 height 8
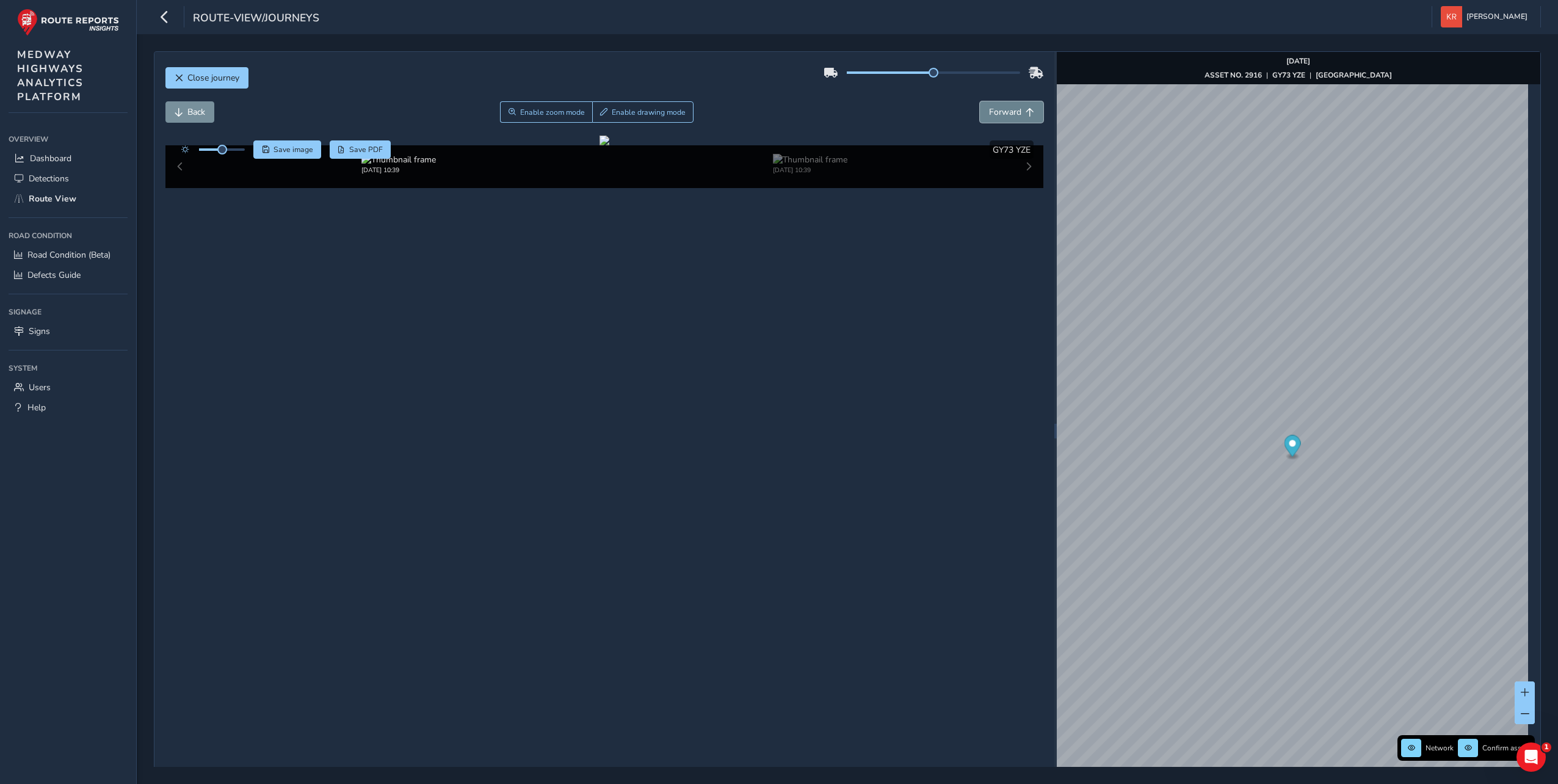
click at [1027, 115] on span "Forward" at bounding box center [1030, 112] width 8 height 8
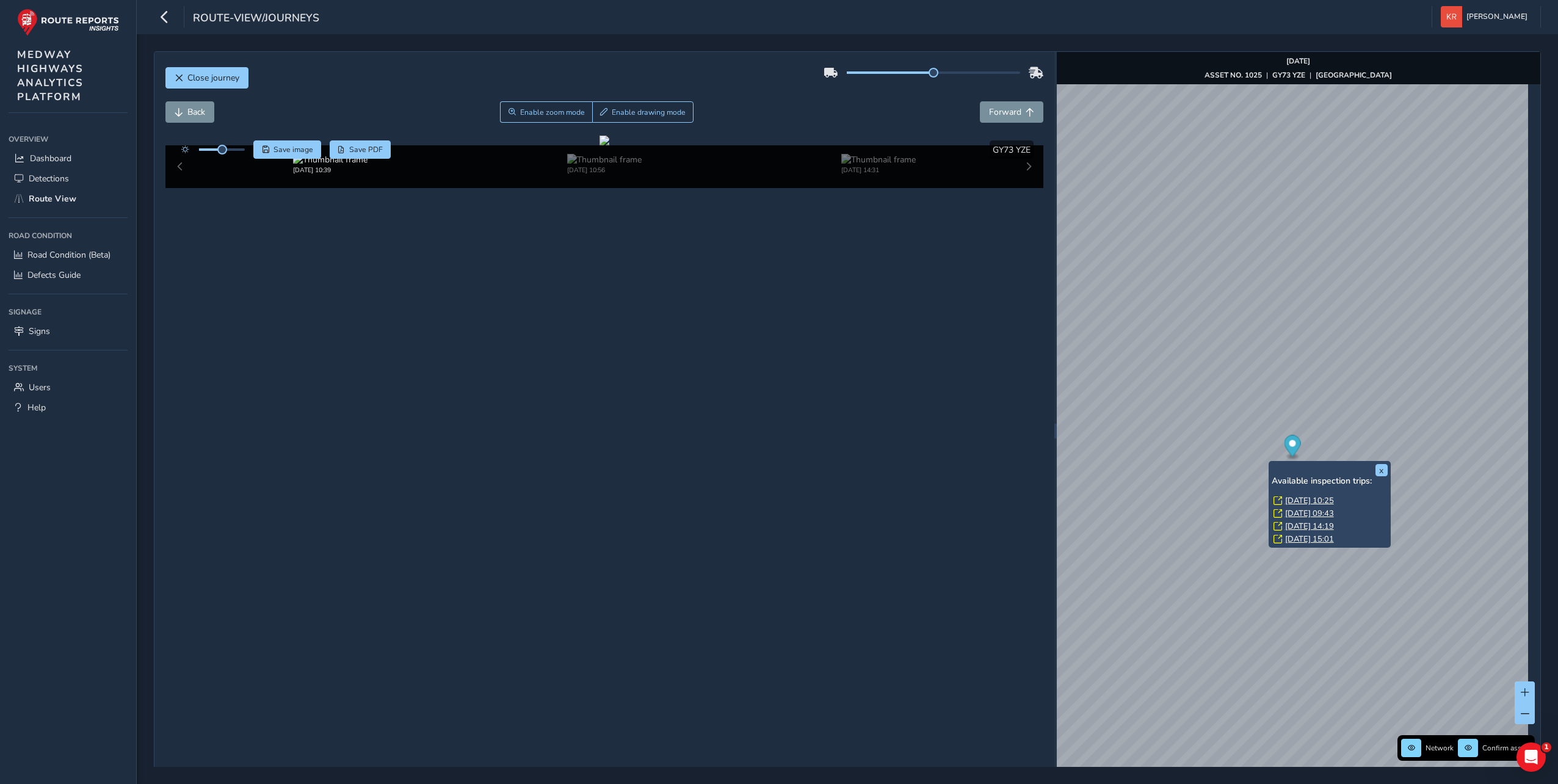
click at [1301, 499] on link "[DATE] 10:25" at bounding box center [1310, 500] width 49 height 11
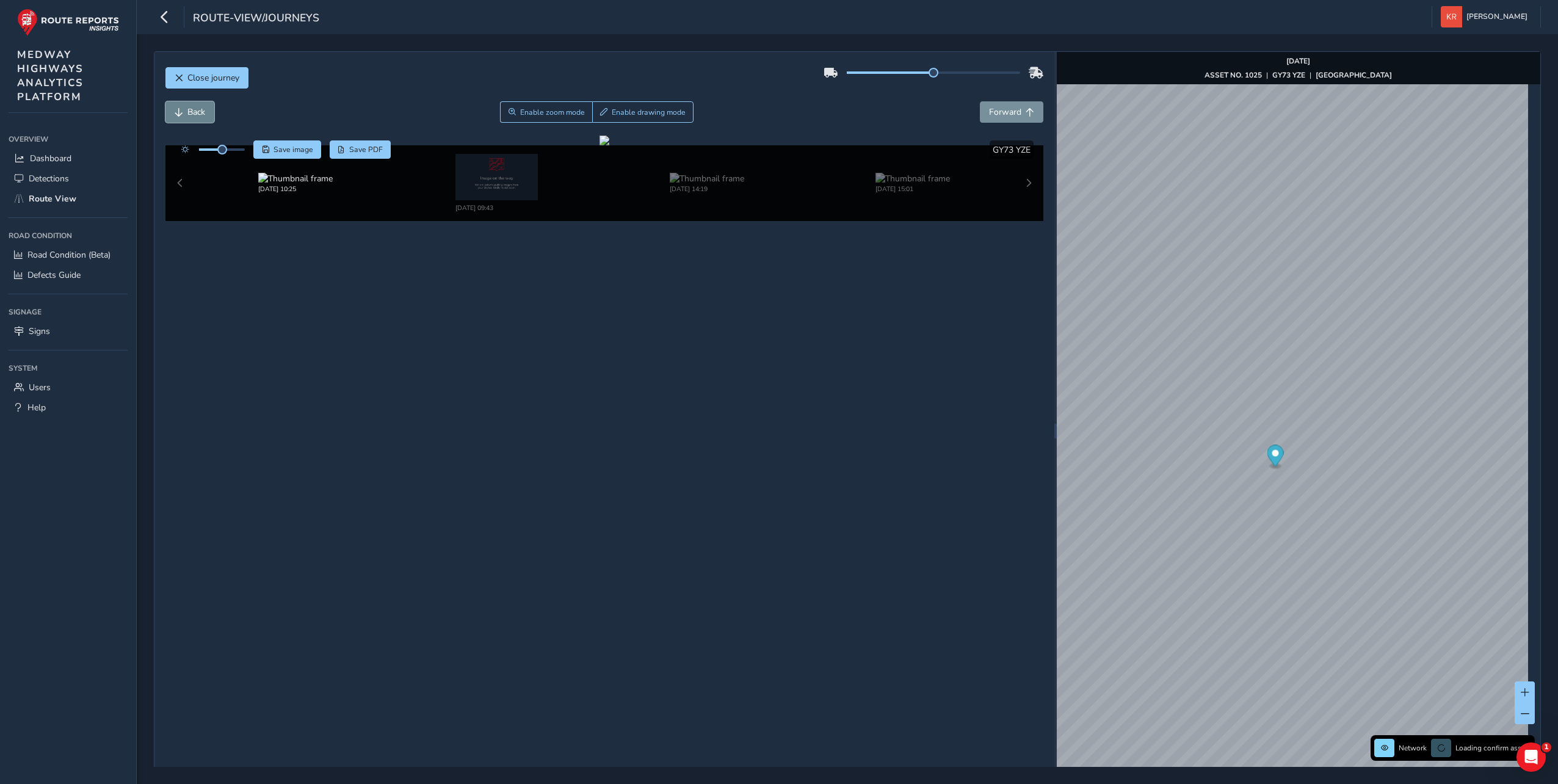
click at [200, 120] on button "Back" at bounding box center [190, 112] width 49 height 21
click at [181, 117] on button "Back" at bounding box center [190, 112] width 49 height 21
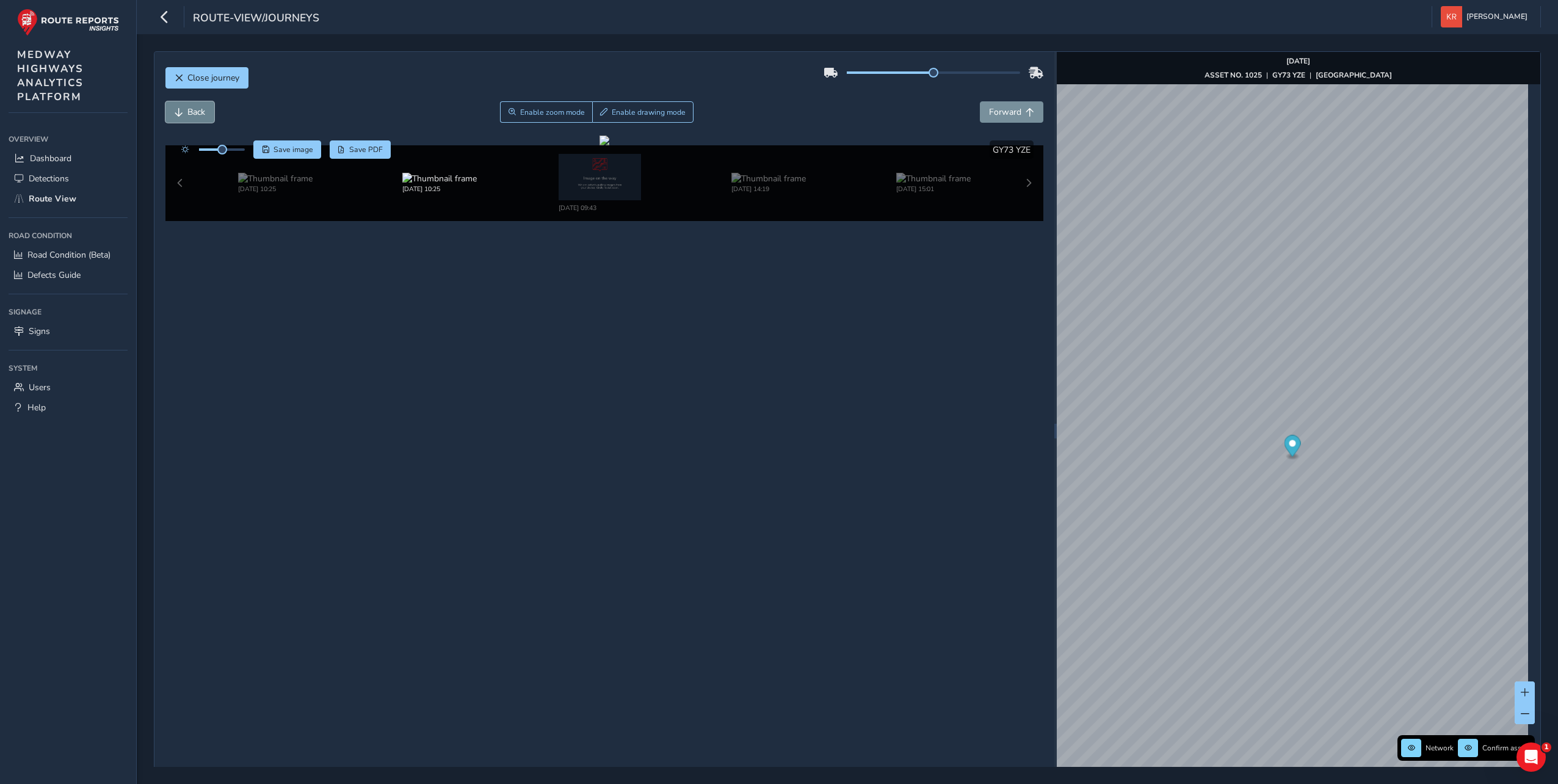
click at [181, 117] on button "Back" at bounding box center [190, 112] width 49 height 21
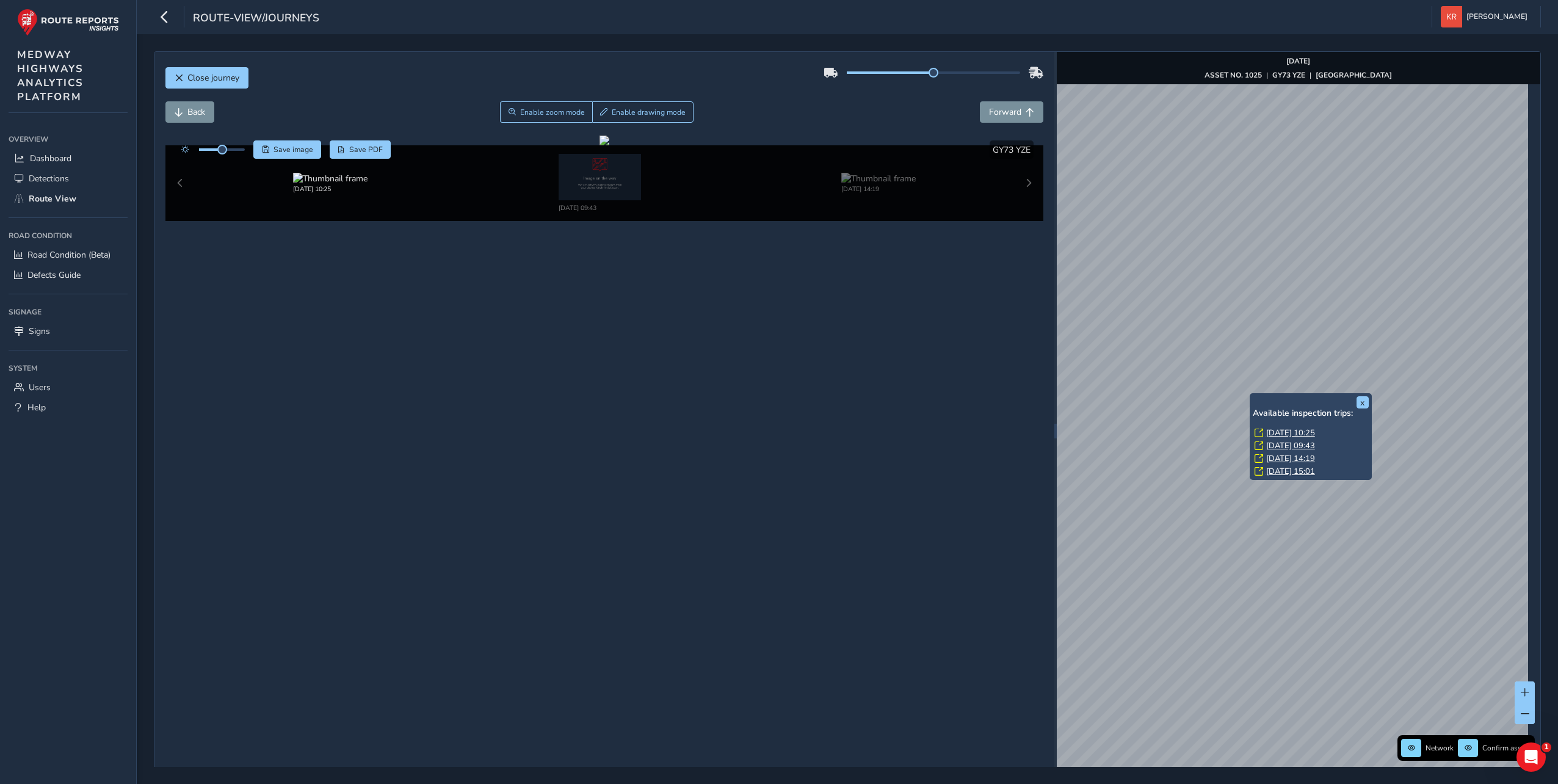
click at [1288, 447] on link "[DATE] 09:43" at bounding box center [1291, 446] width 49 height 11
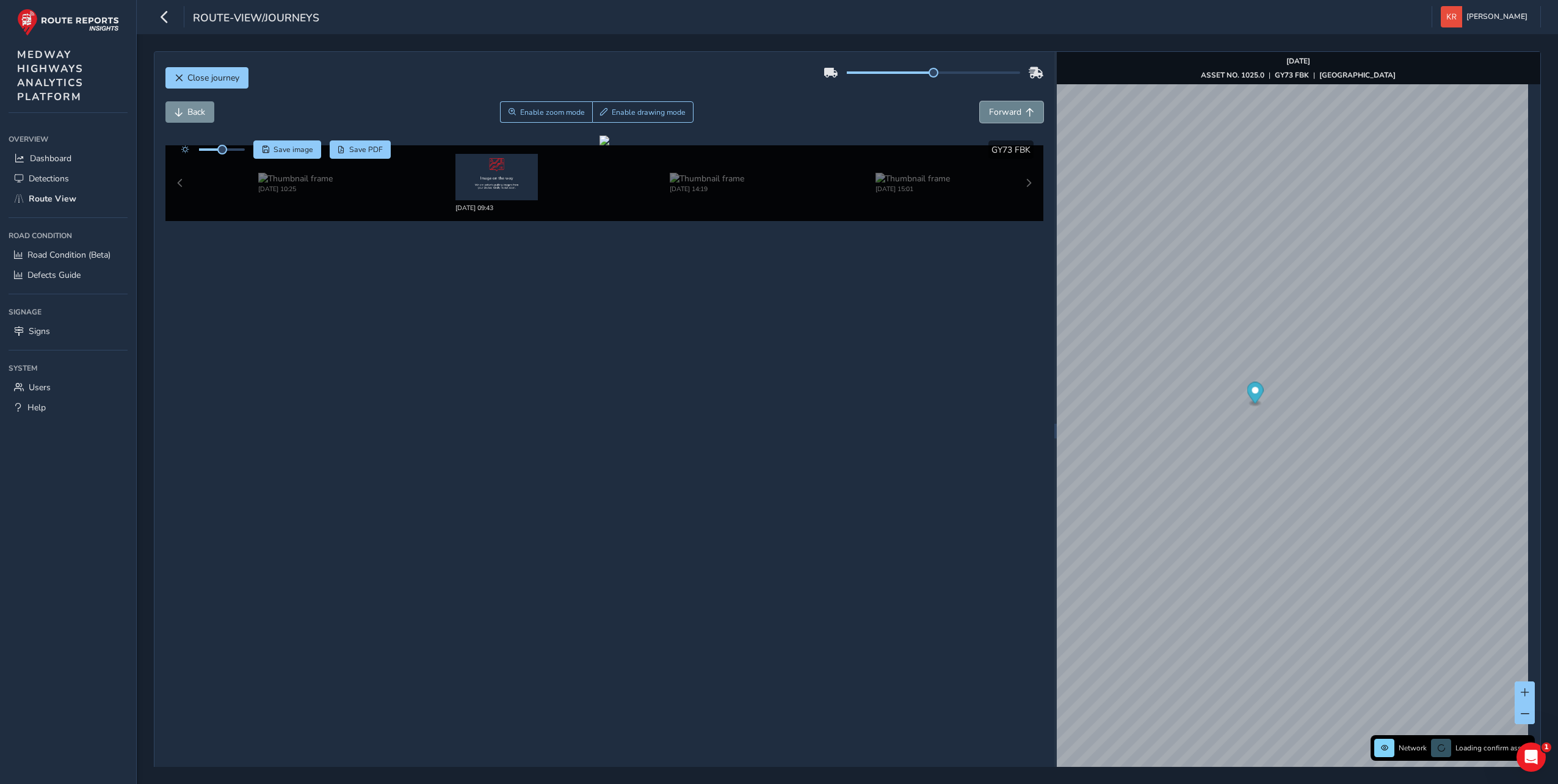
click at [1019, 119] on button "Forward" at bounding box center [1012, 112] width 64 height 21
click at [1017, 119] on button "Forward" at bounding box center [1012, 112] width 64 height 21
click at [719, 179] on img at bounding box center [707, 178] width 74 height 11
click at [1178, 600] on div "x Available inspection trips: [DATE] 09:30" at bounding box center [1236, 622] width 122 height 49
click at [1206, 635] on link "[DATE] 09:30" at bounding box center [1216, 637] width 49 height 11
